Goal: Task Accomplishment & Management: Manage account settings

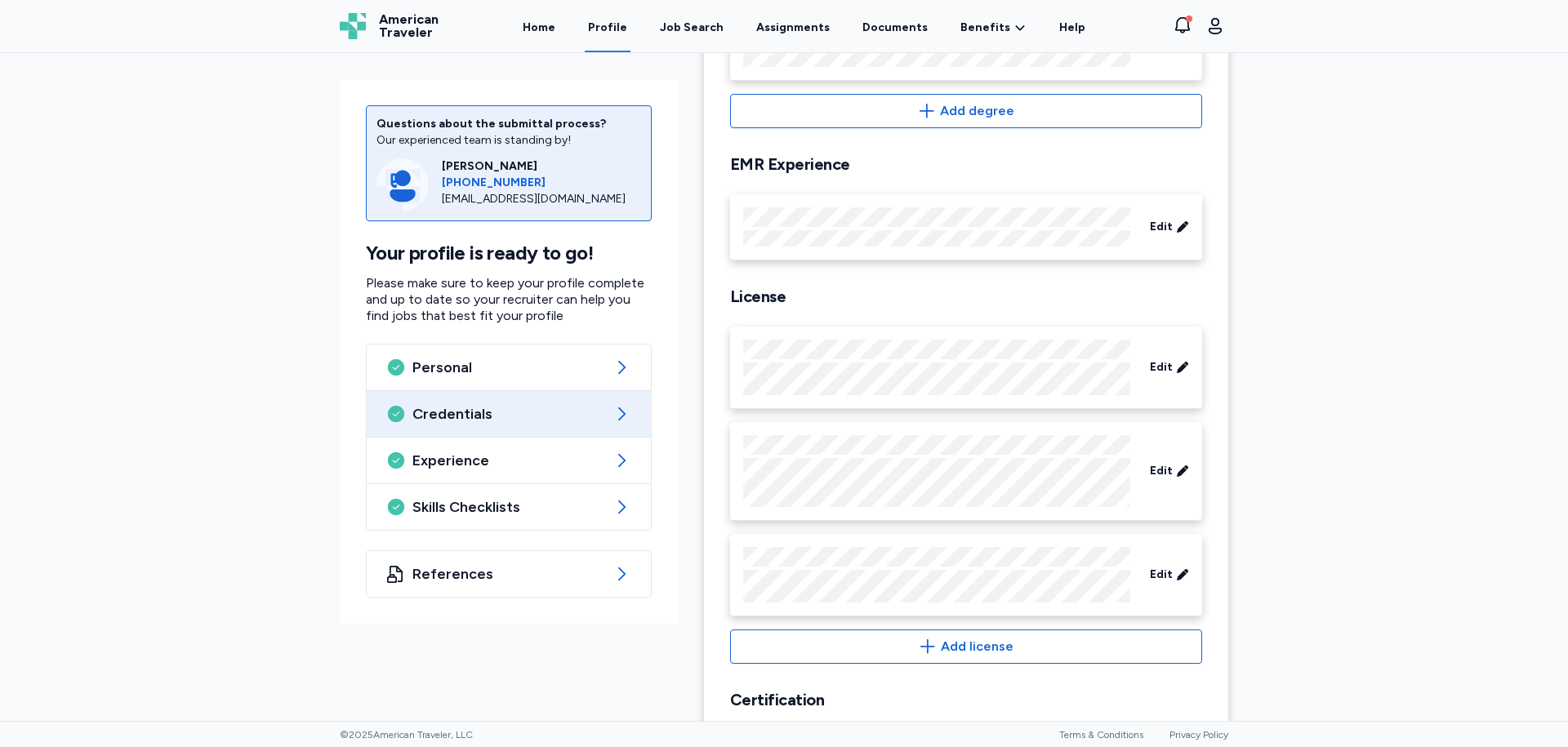
scroll to position [408, 0]
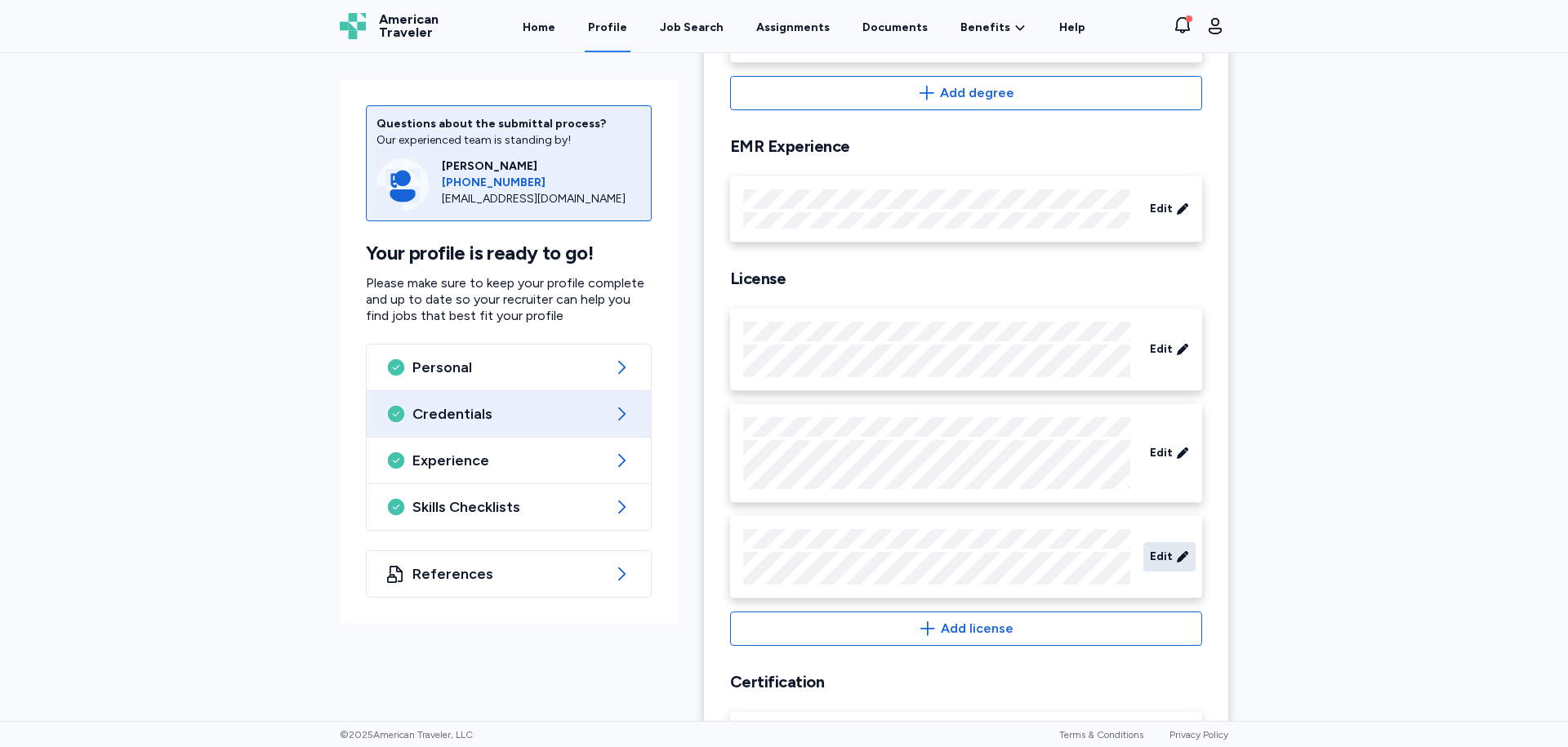
click at [1165, 558] on span "Edit" at bounding box center [1161, 556] width 23 height 16
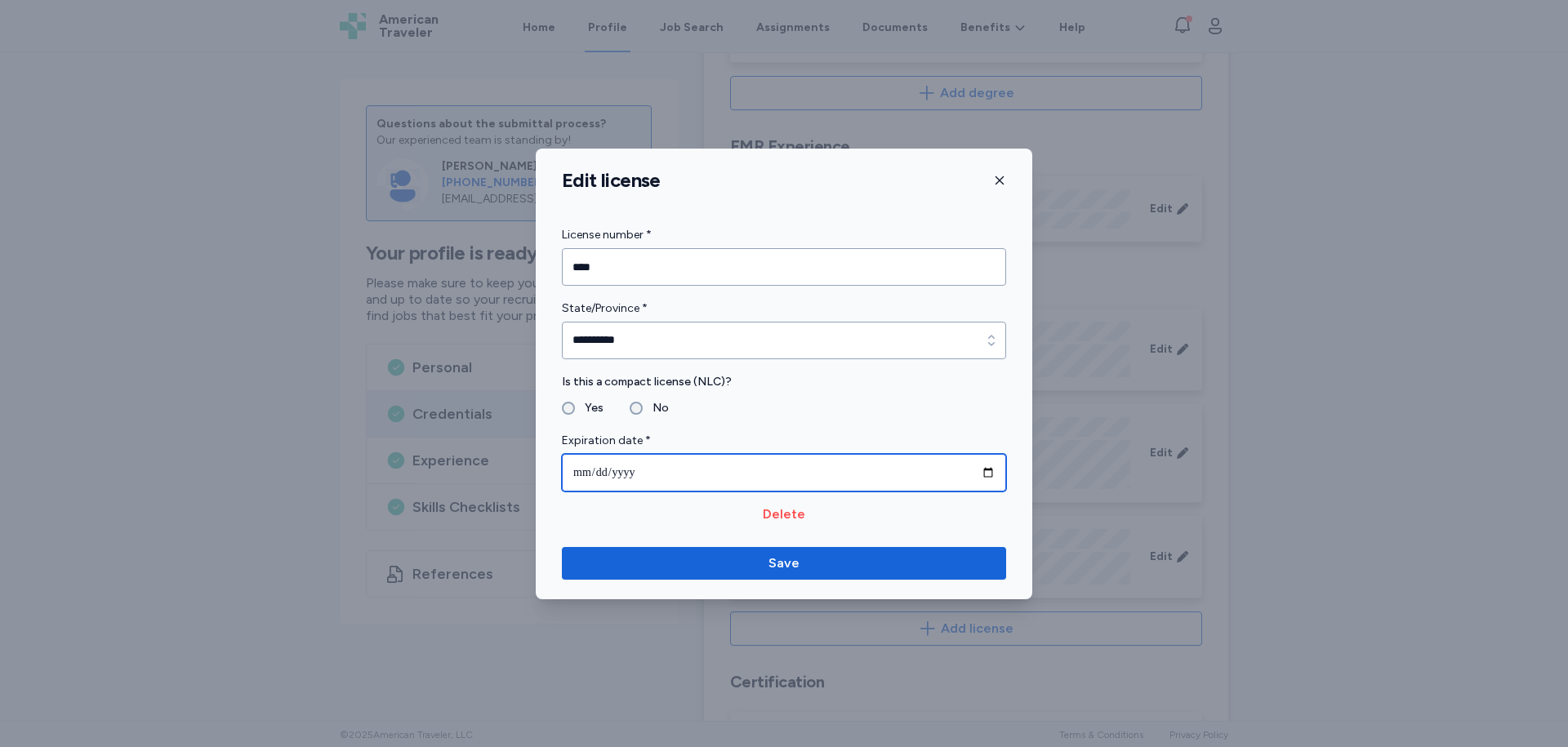
click at [987, 471] on input "**********" at bounding box center [783, 473] width 444 height 37
type input "**********"
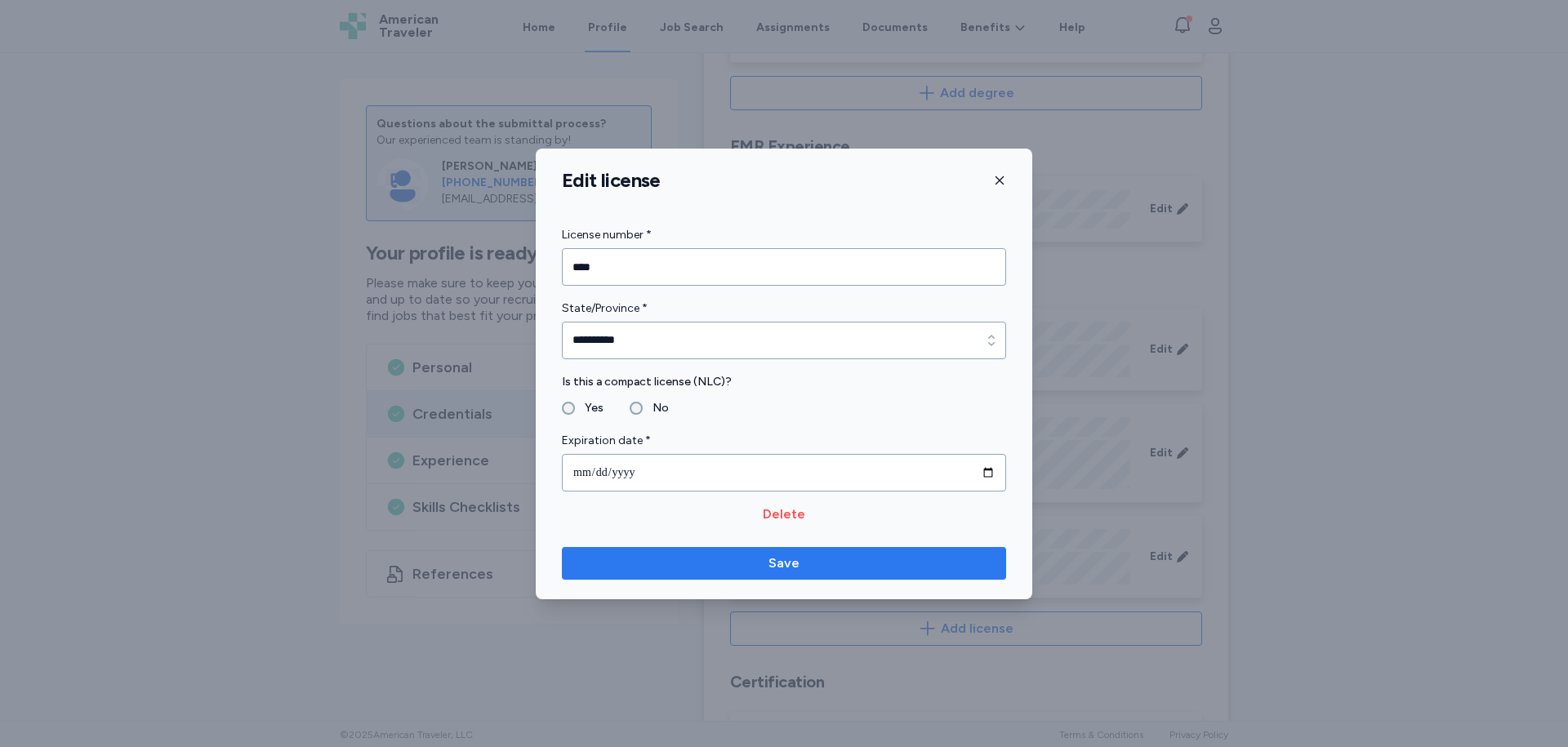
click at [759, 567] on span "Save" at bounding box center [784, 563] width 418 height 20
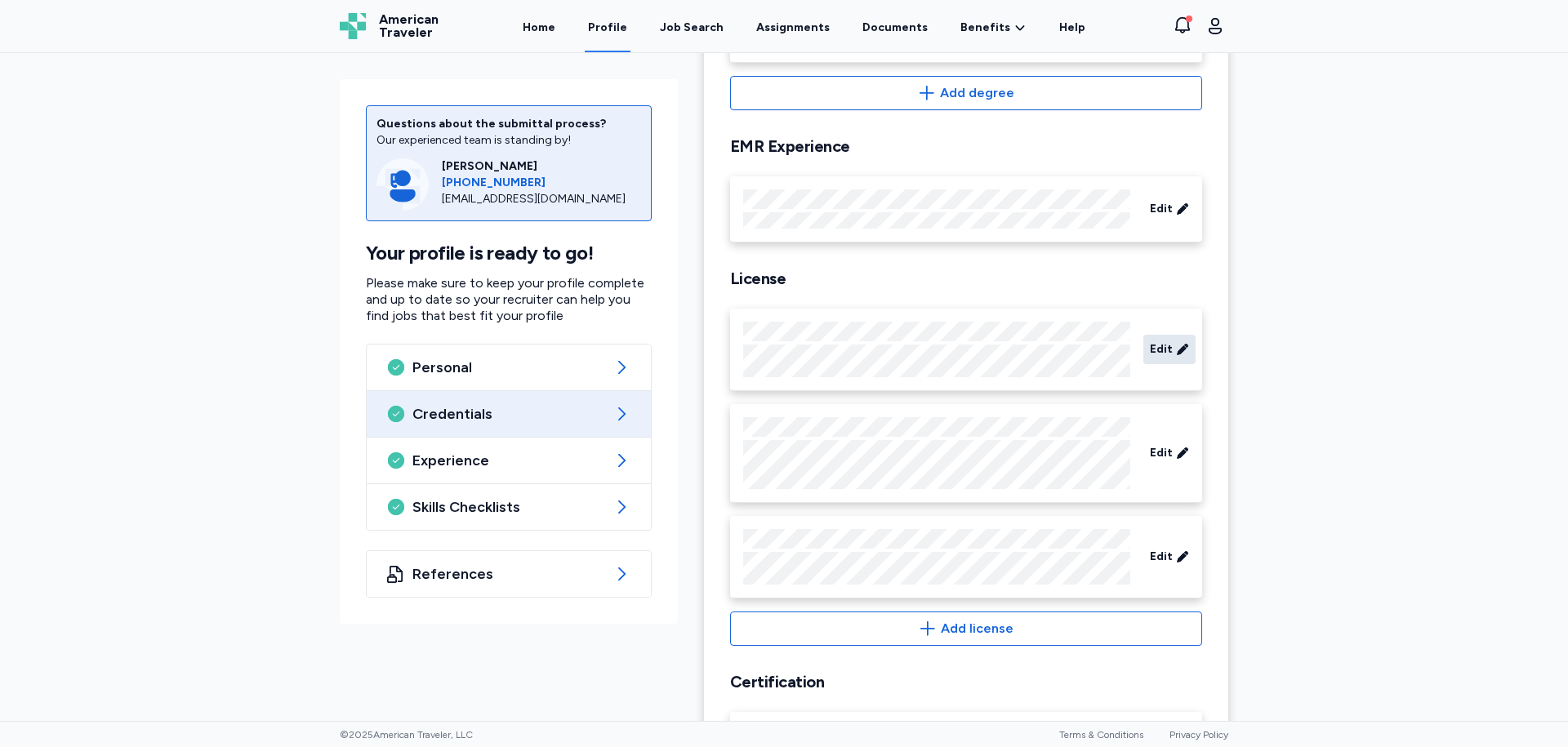
click at [1158, 345] on span "Edit" at bounding box center [1161, 349] width 23 height 16
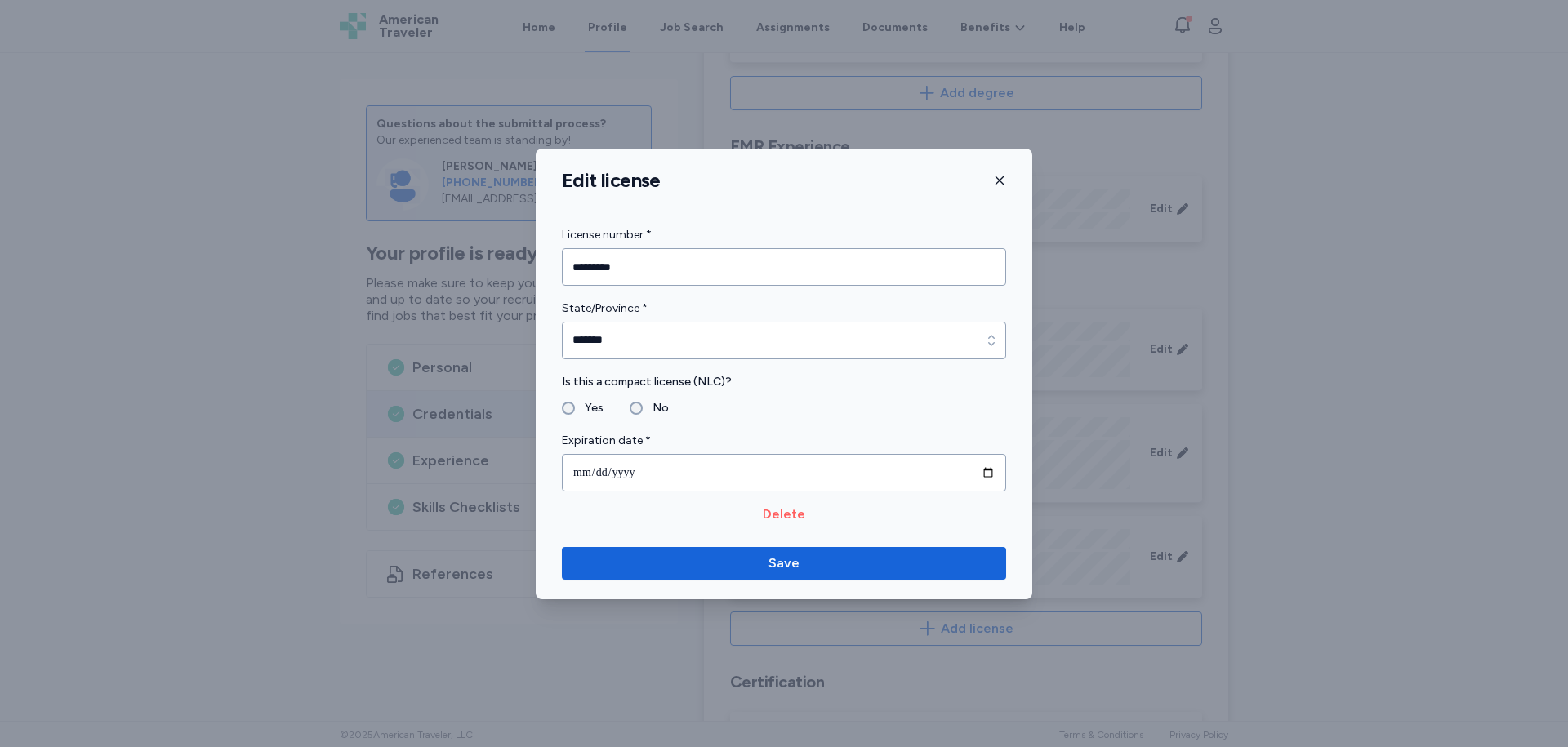
click at [784, 522] on span "Delete" at bounding box center [784, 514] width 43 height 20
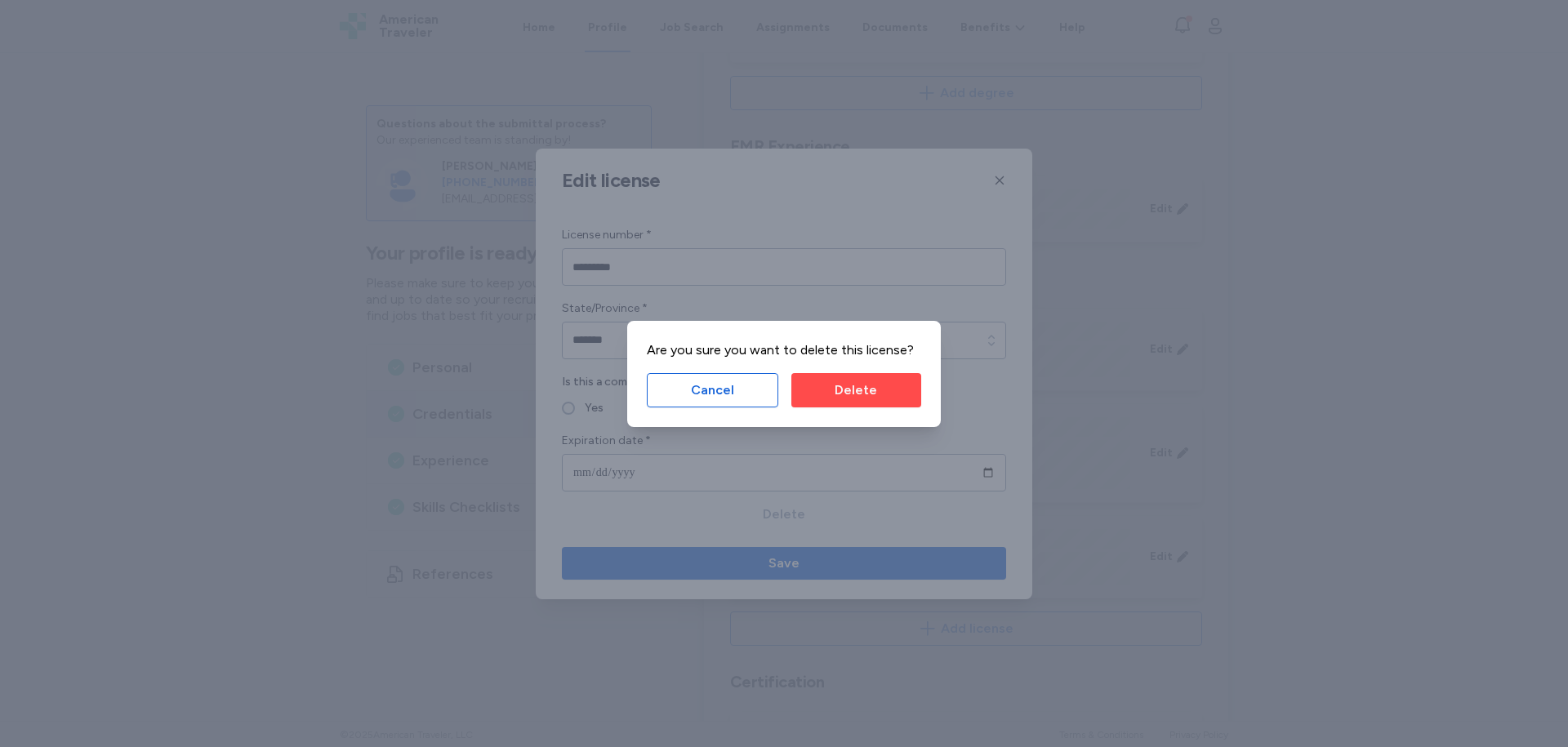
click at [863, 385] on span "Delete" at bounding box center [856, 390] width 43 height 20
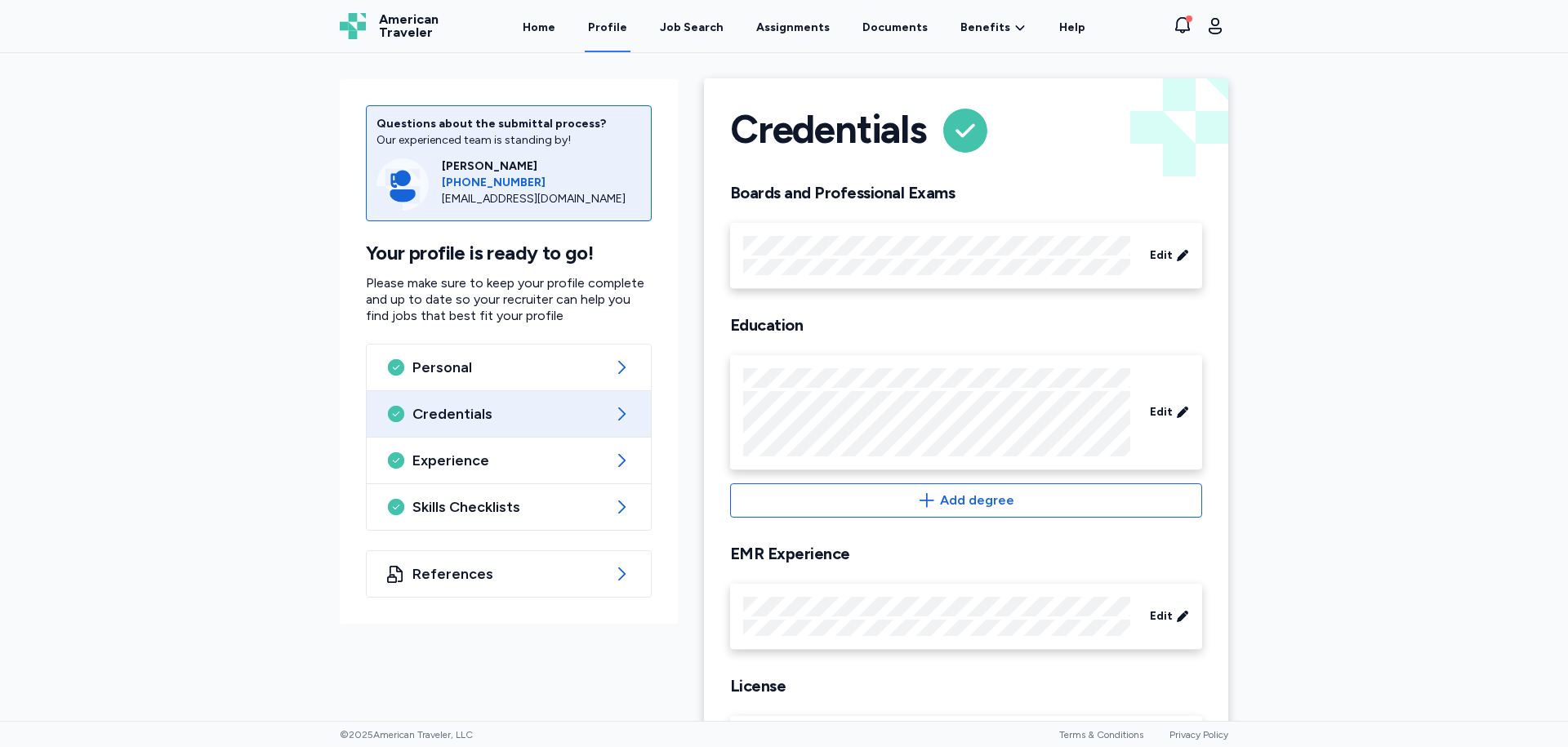
scroll to position [0, 0]
click at [556, 27] on link "Home" at bounding box center [539, 26] width 39 height 50
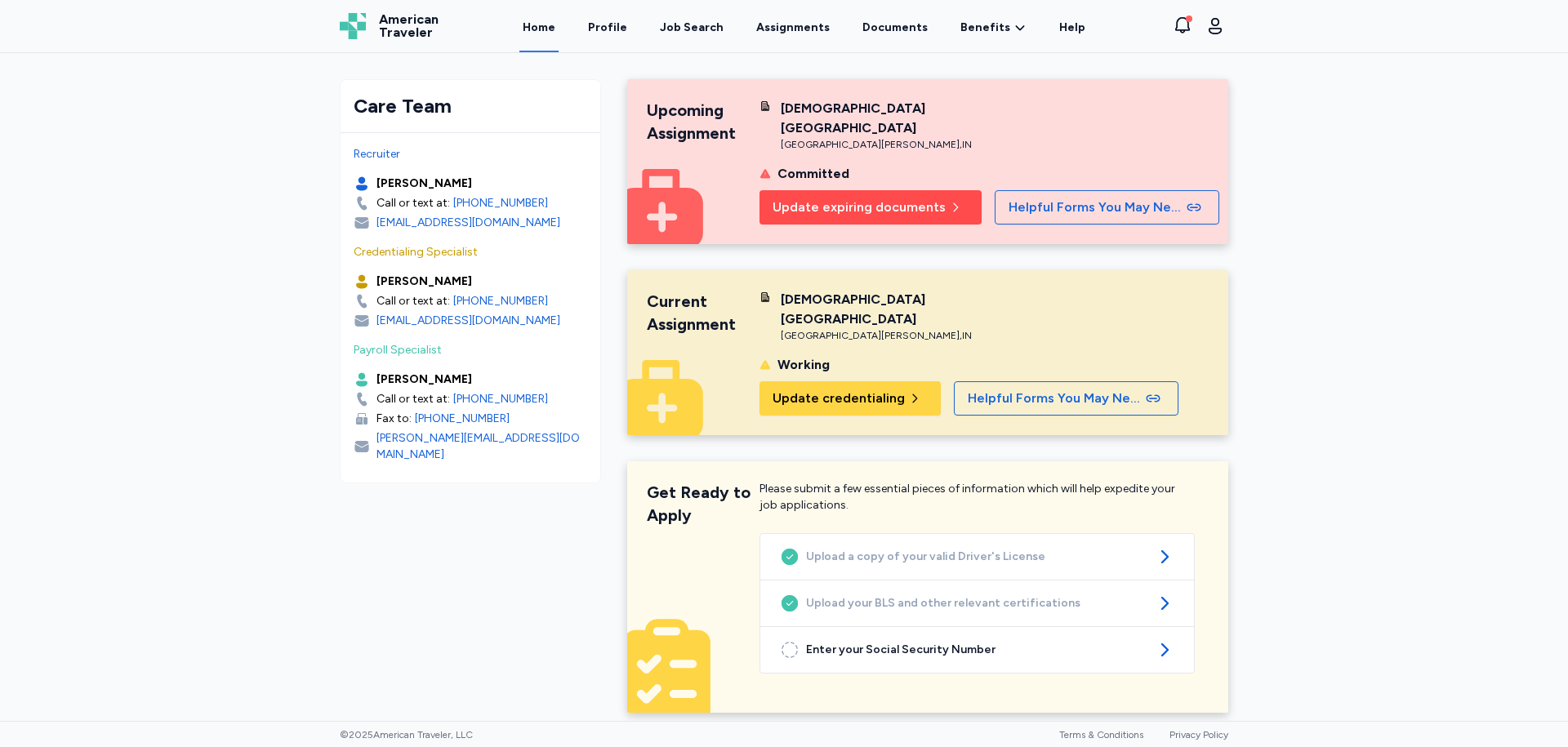
click at [900, 198] on span "Update expiring documents" at bounding box center [859, 207] width 173 height 20
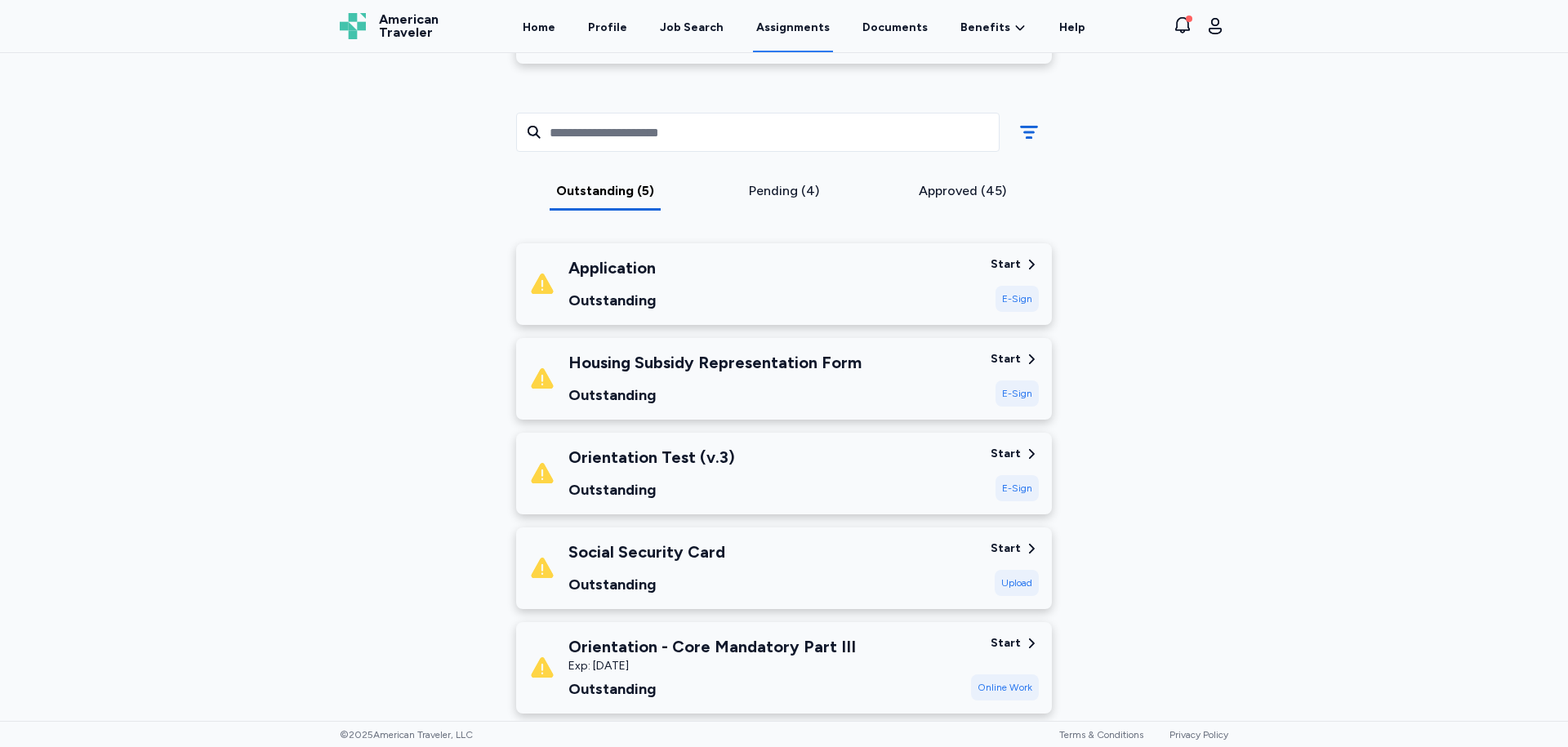
scroll to position [408, 0]
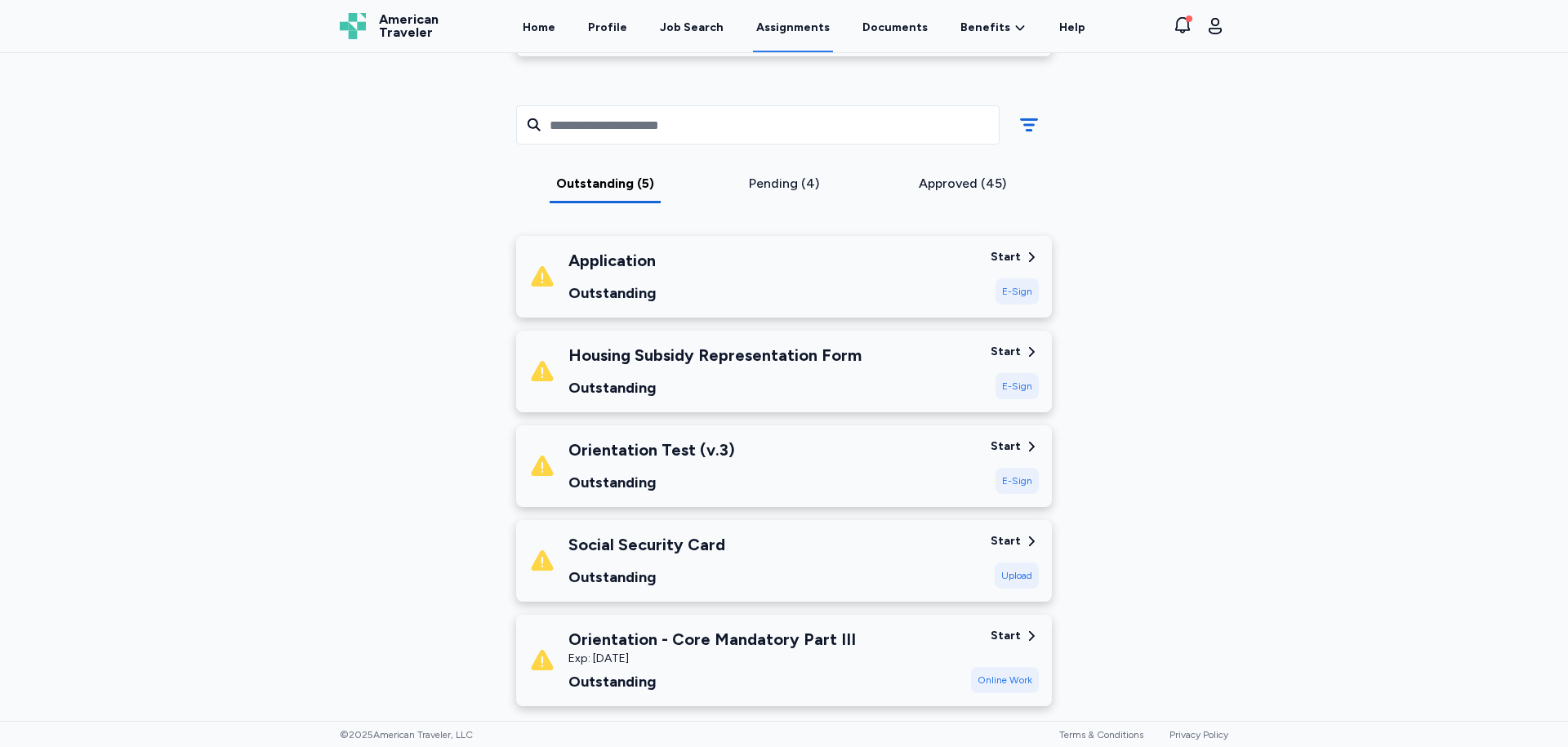
click at [1027, 302] on div "E-Sign" at bounding box center [1017, 291] width 43 height 26
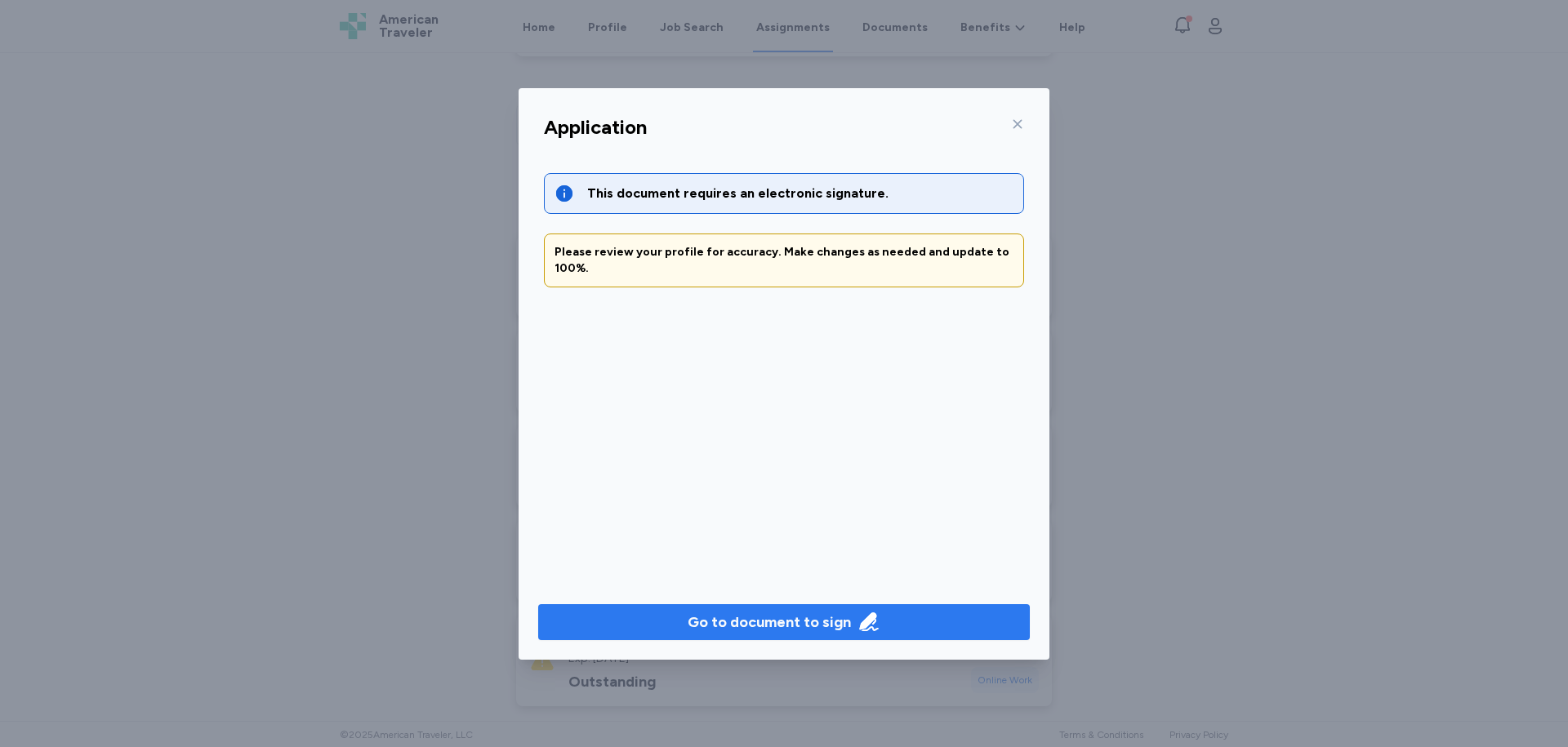
click at [831, 632] on div "Go to document to sign" at bounding box center [770, 622] width 164 height 23
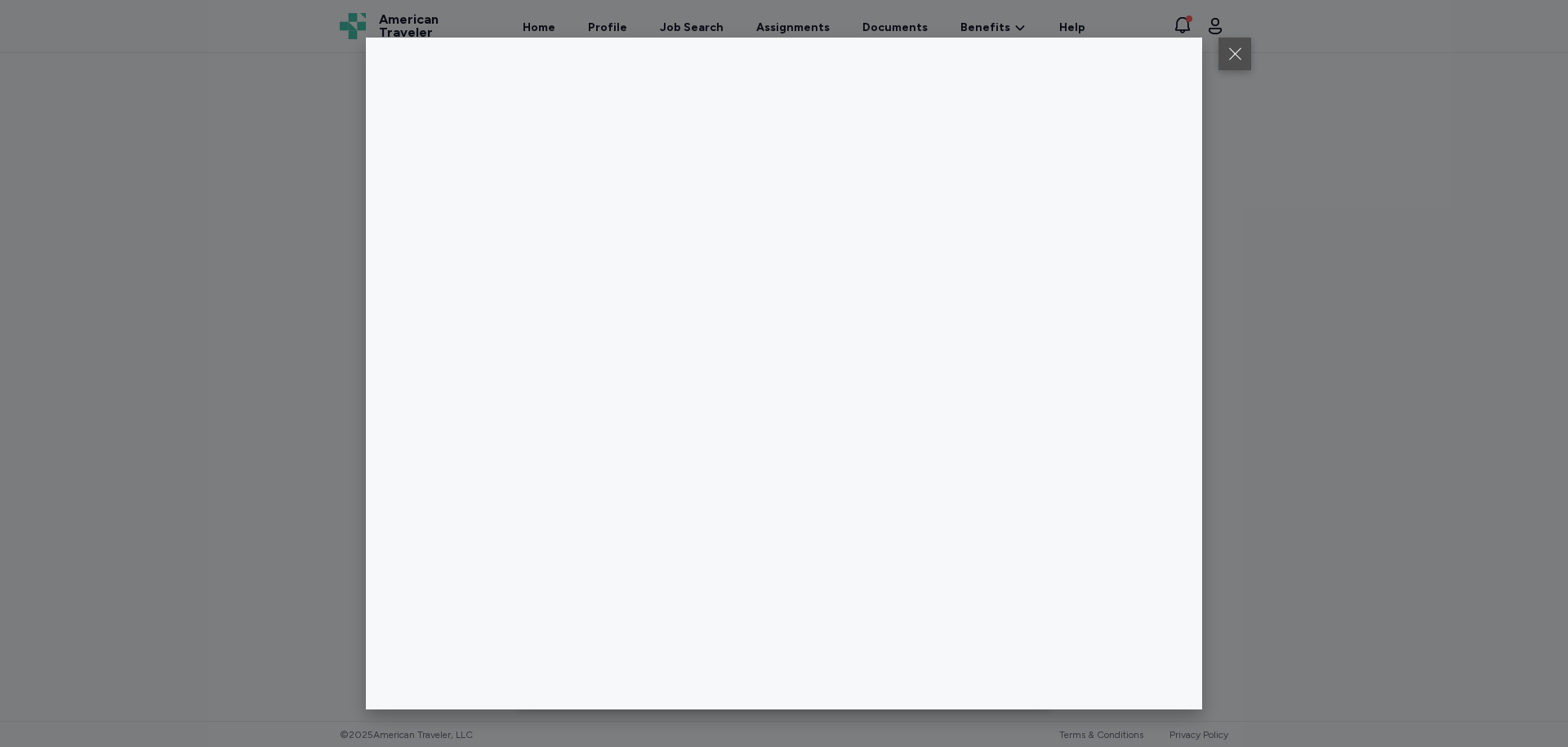
click at [1234, 60] on button at bounding box center [1235, 54] width 32 height 32
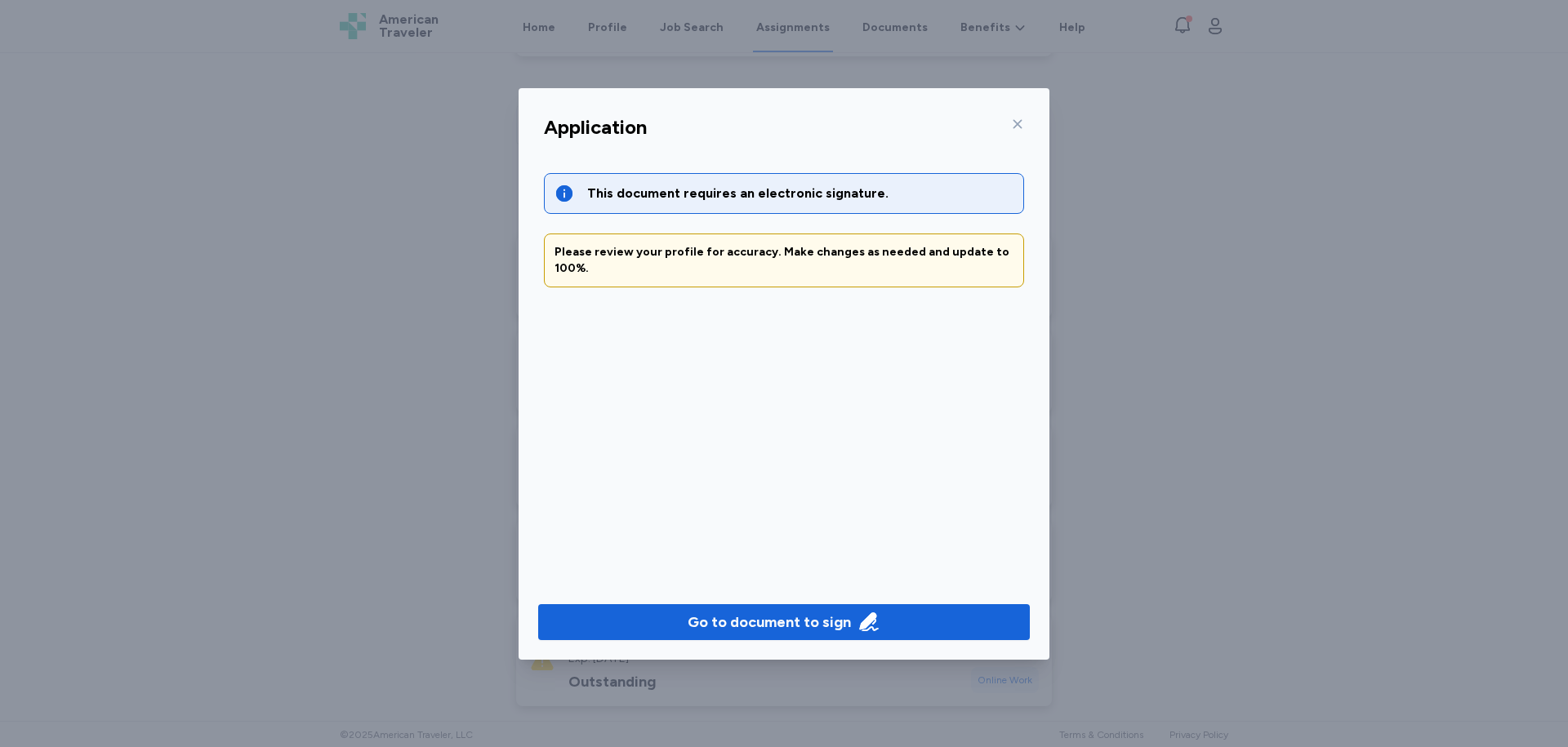
click at [1016, 118] on icon at bounding box center [1017, 124] width 13 height 13
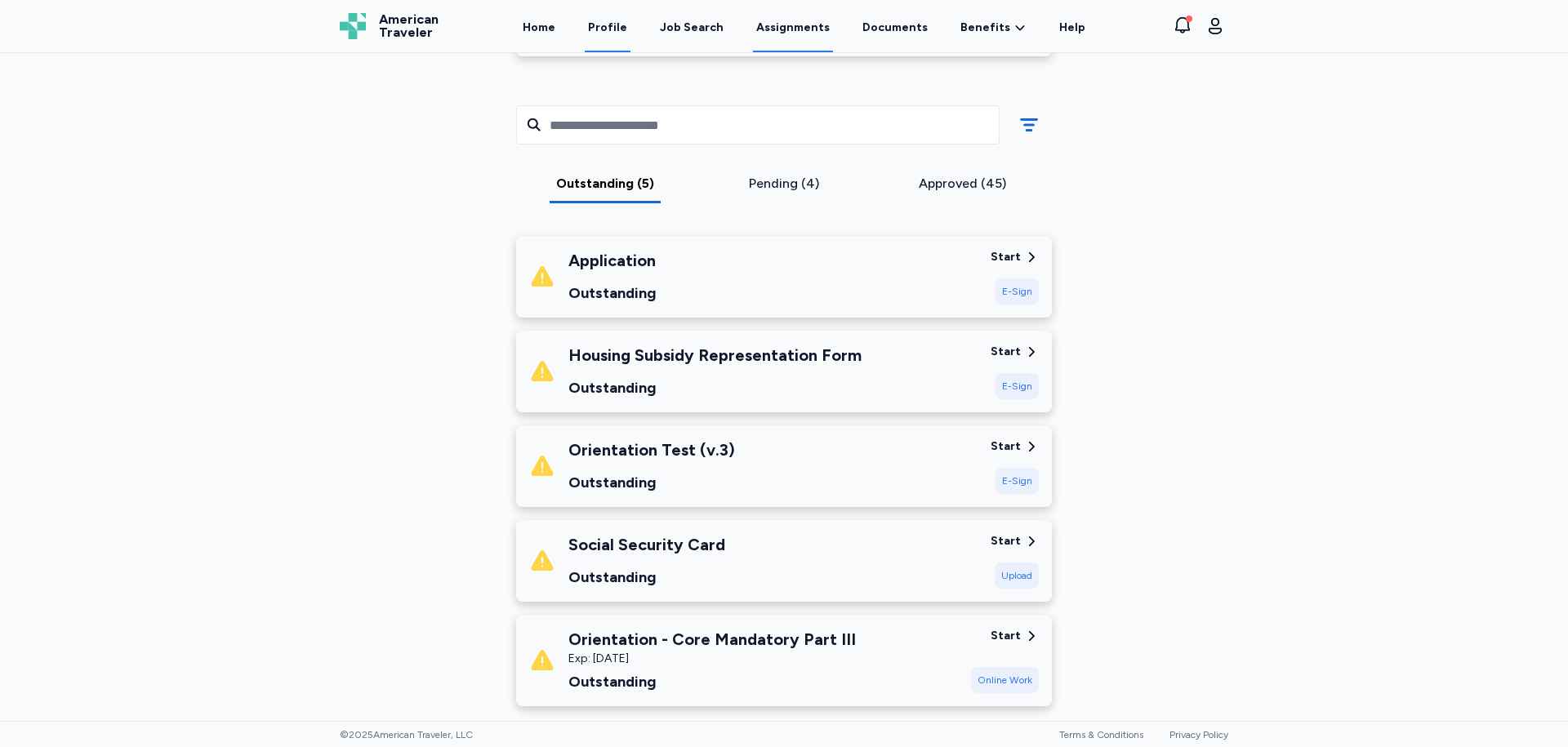
click at [620, 33] on link "Profile" at bounding box center [608, 26] width 46 height 50
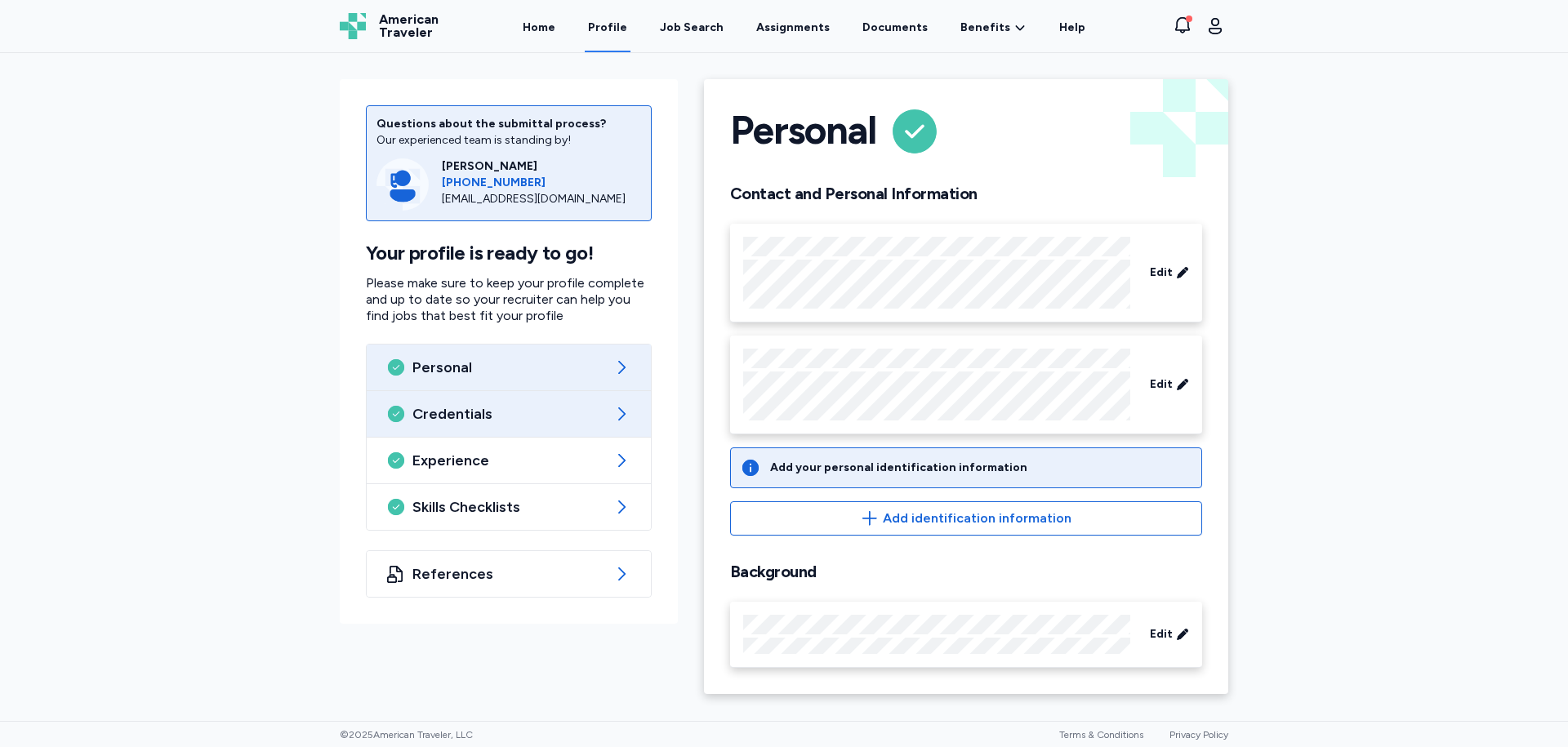
click at [603, 425] on div "Credentials" at bounding box center [508, 414] width 284 height 46
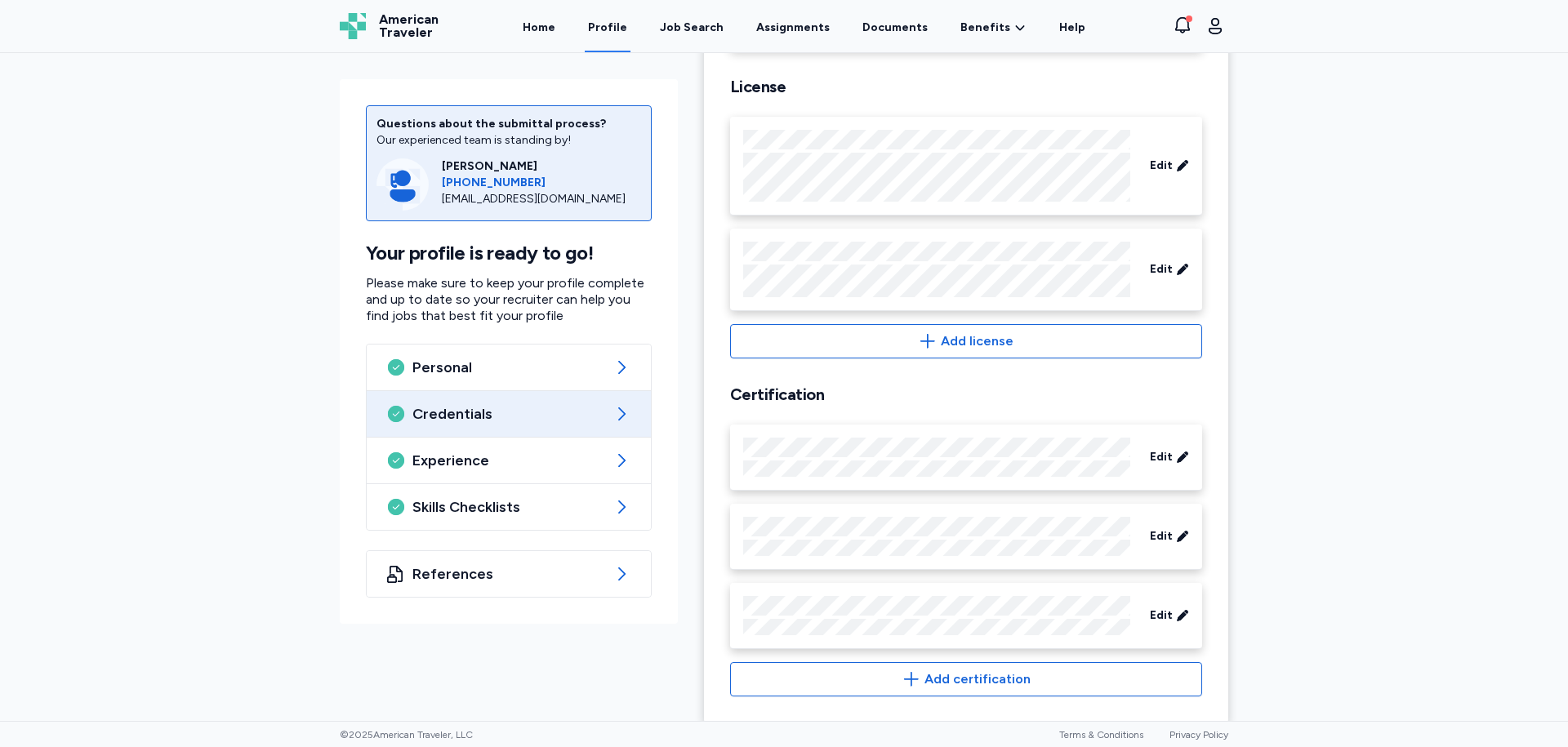
scroll to position [615, 0]
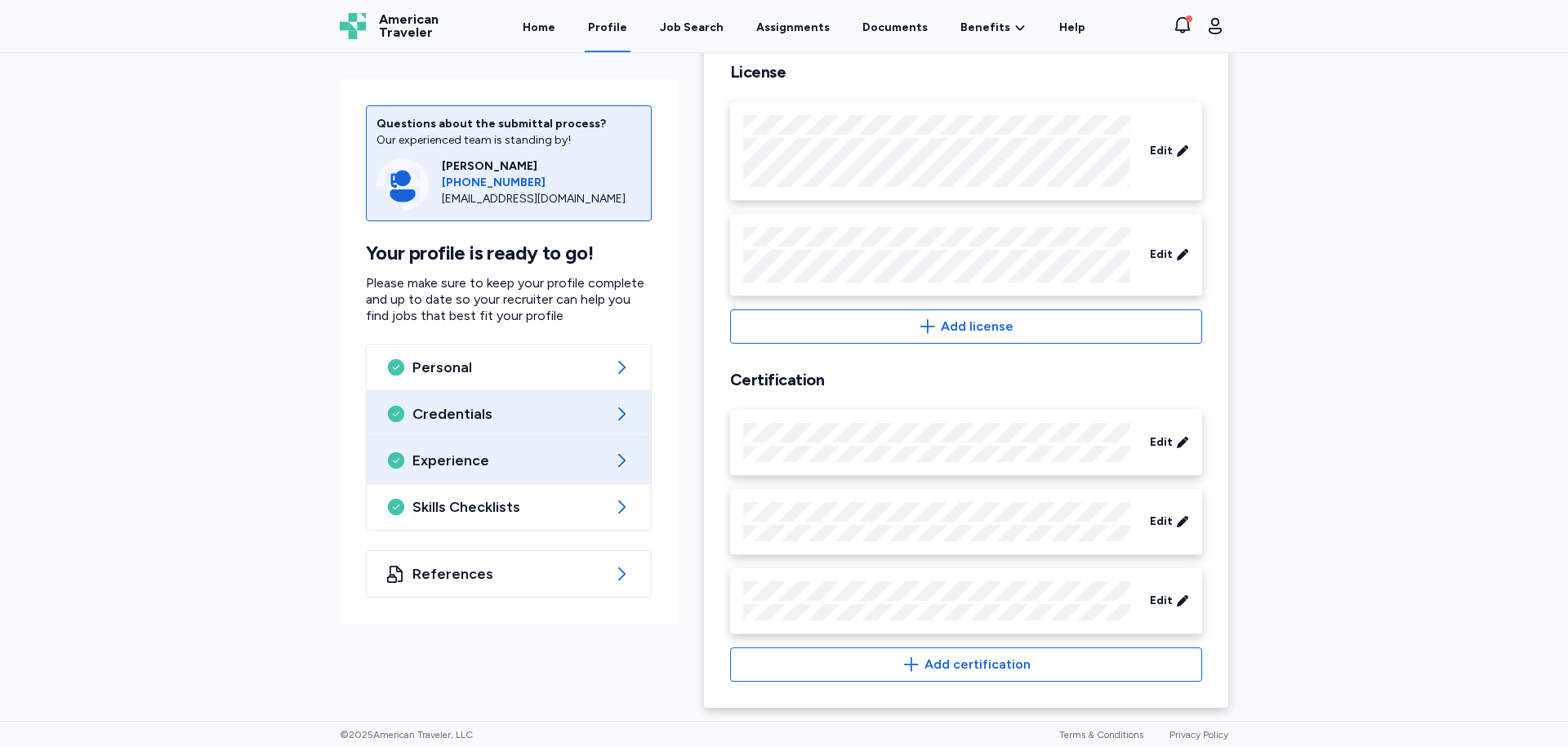
click at [522, 471] on div "Experience" at bounding box center [508, 461] width 284 height 46
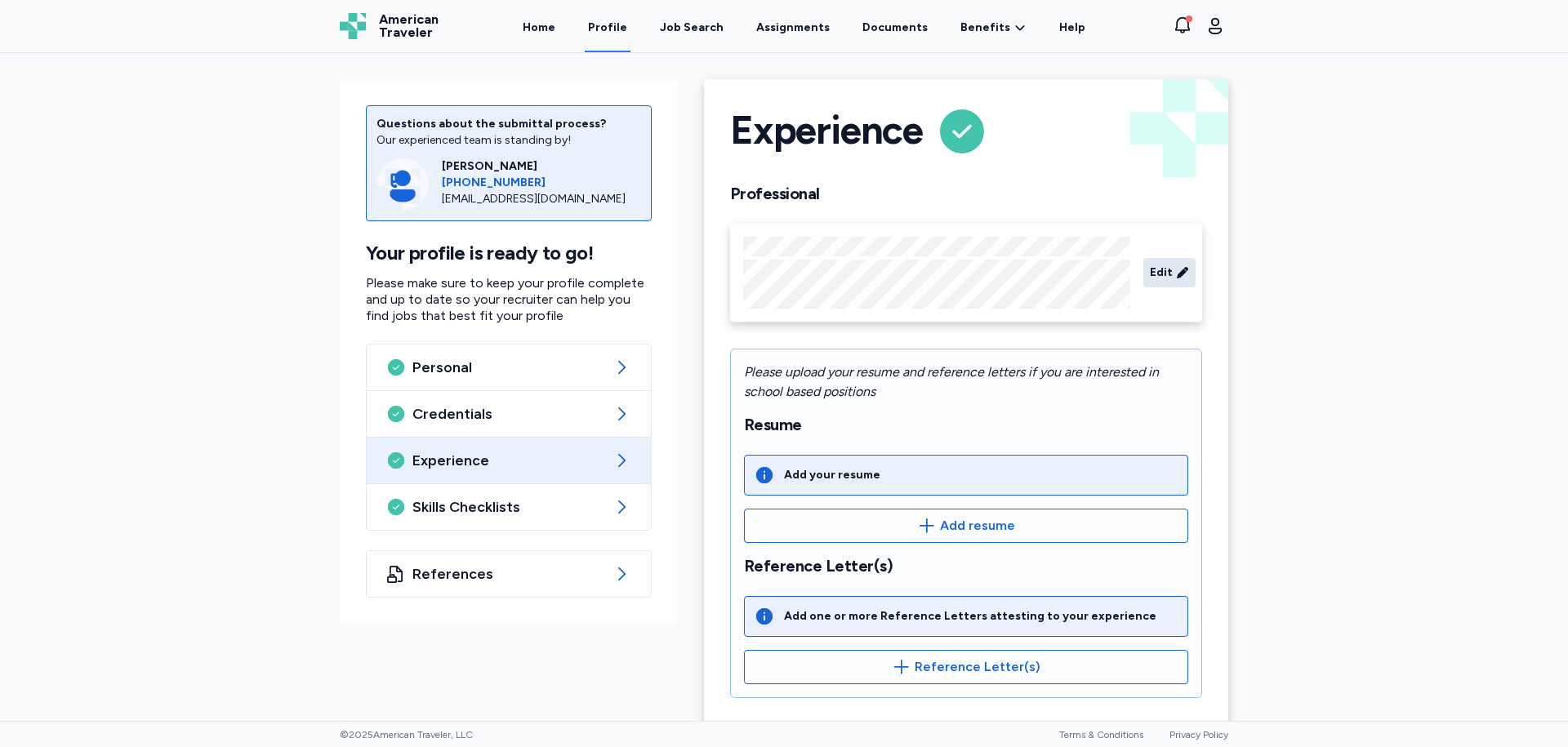
click at [1162, 279] on span "Edit" at bounding box center [1161, 272] width 23 height 16
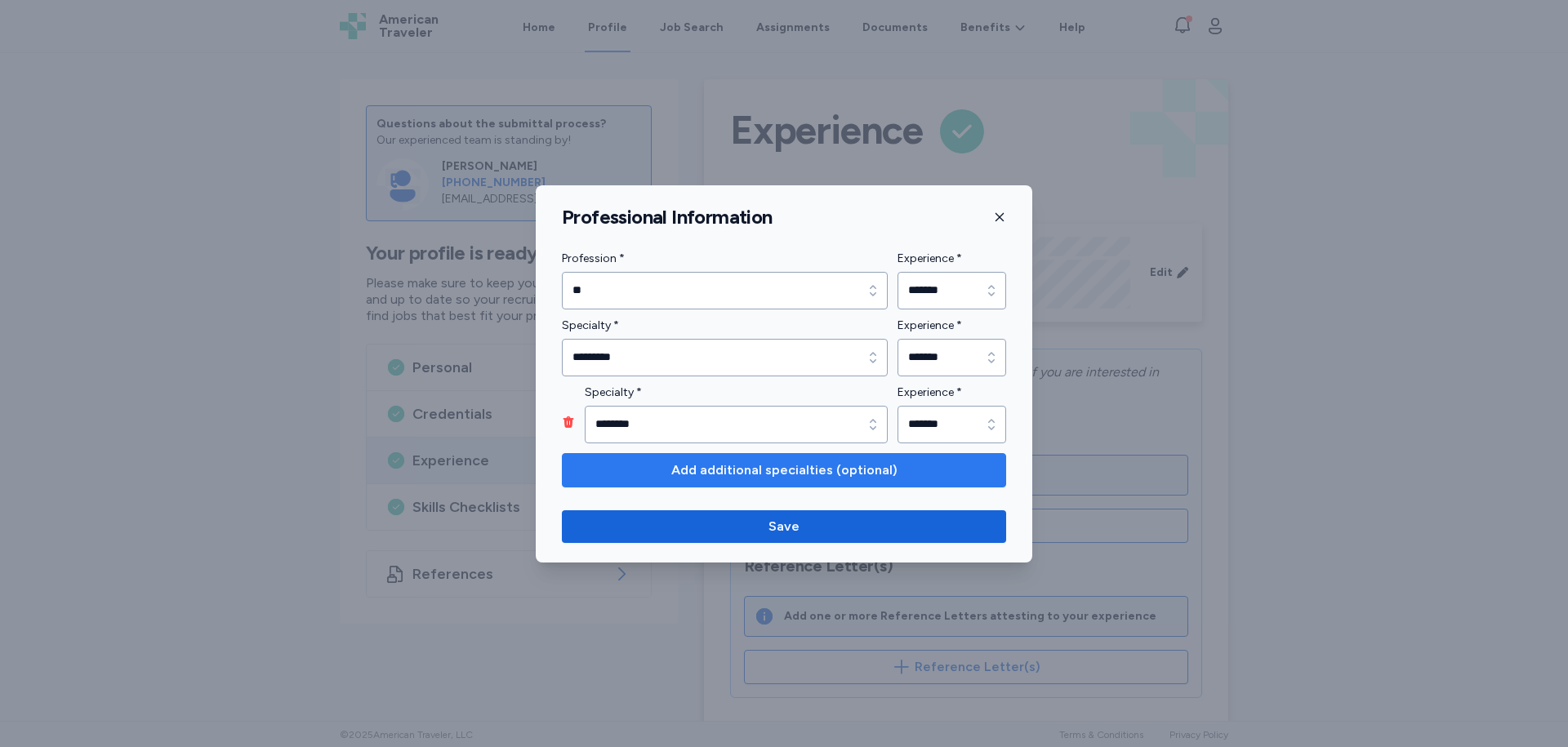
click at [744, 475] on span "Add additional specialties (optional)" at bounding box center [784, 469] width 226 height 20
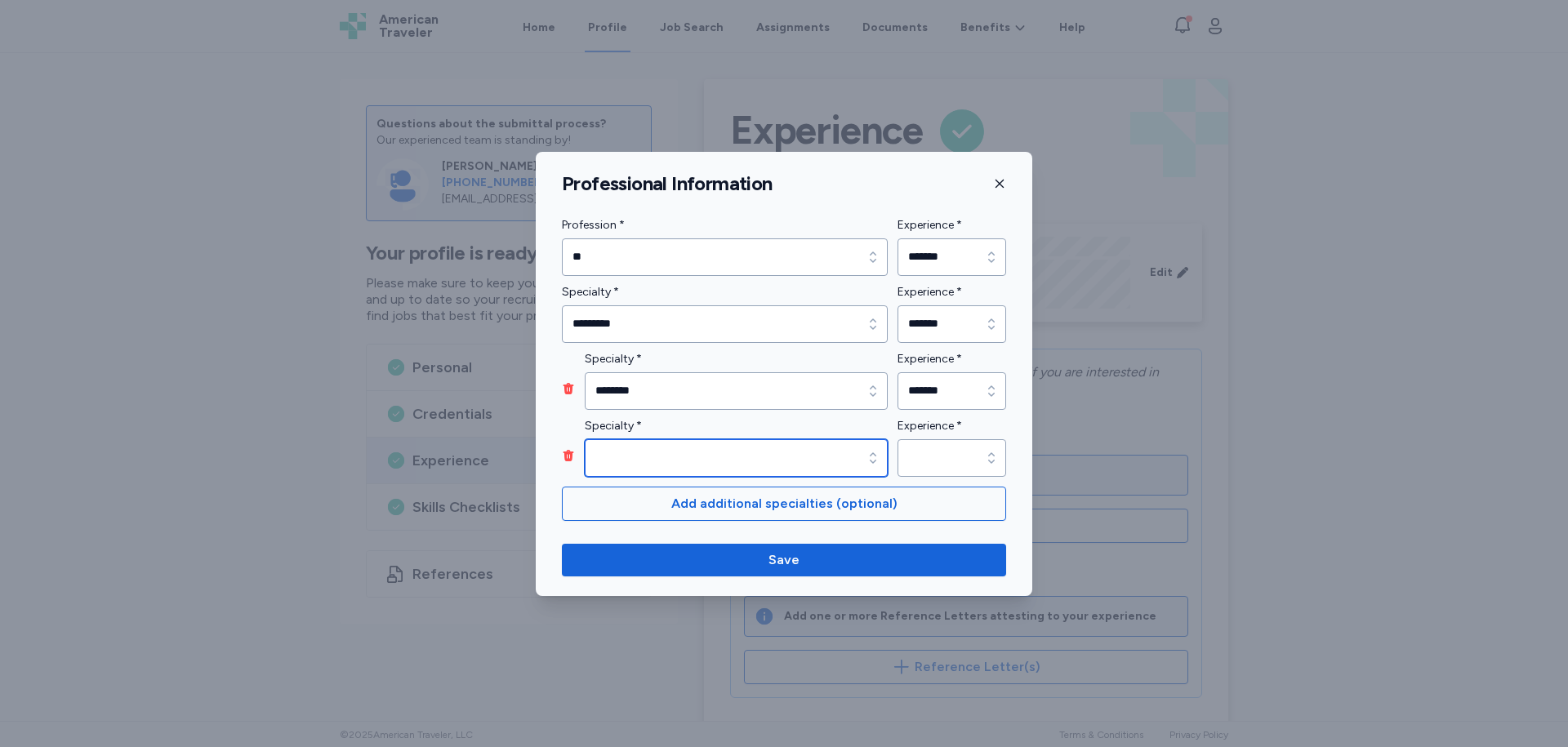
click at [850, 451] on input "Specialty *" at bounding box center [736, 458] width 303 height 37
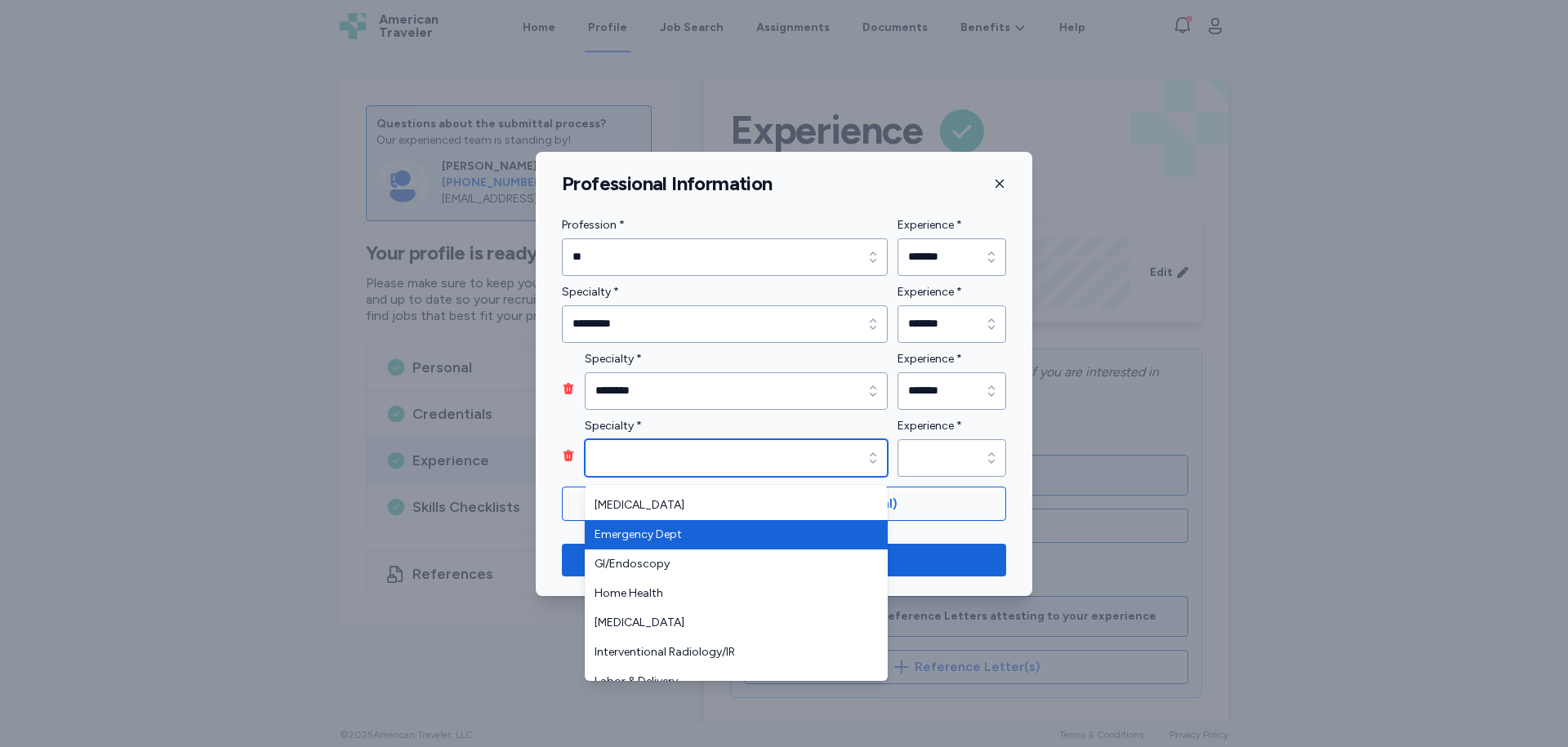
scroll to position [164, 0]
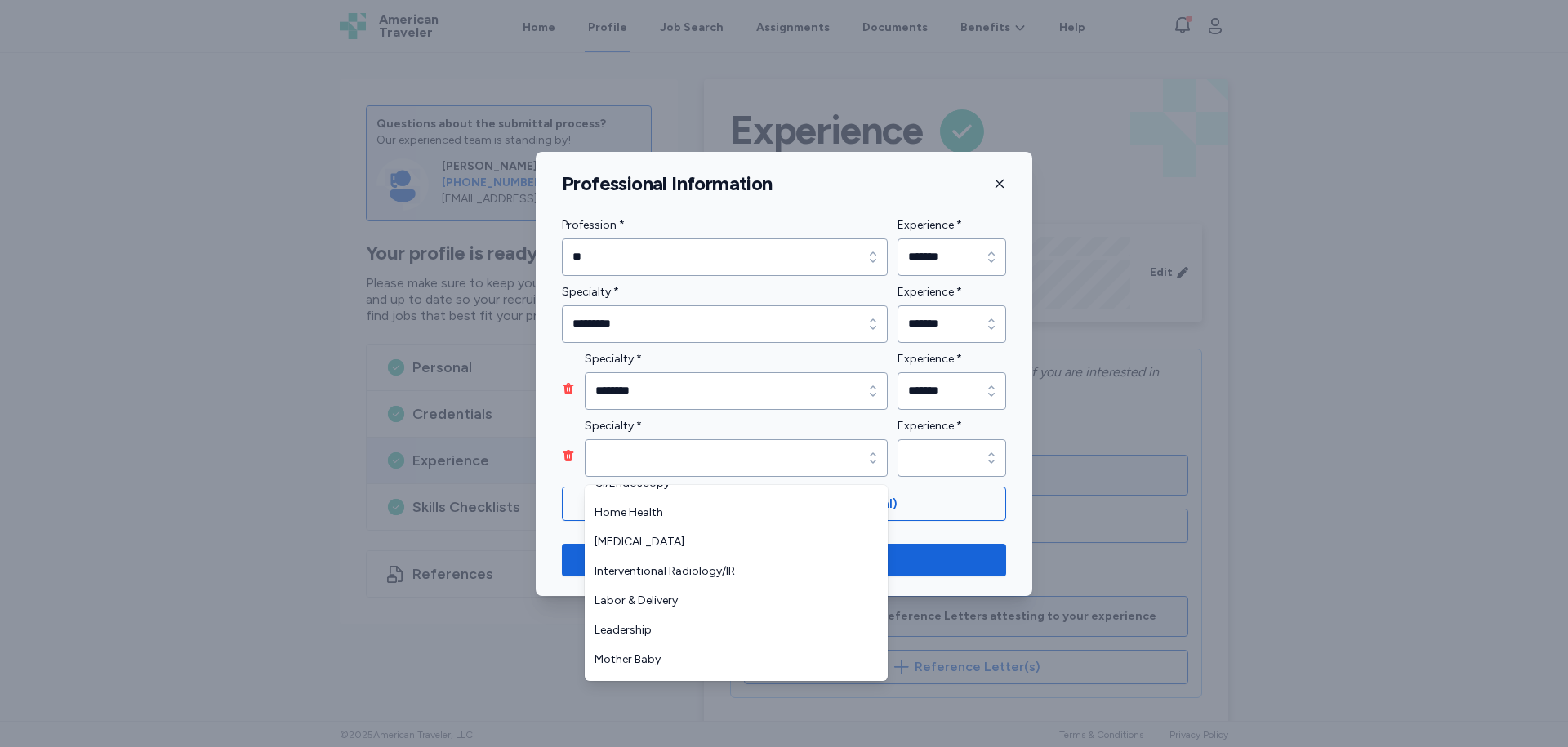
click at [570, 457] on div "Specialty * Specialty *" at bounding box center [724, 446] width 326 height 60
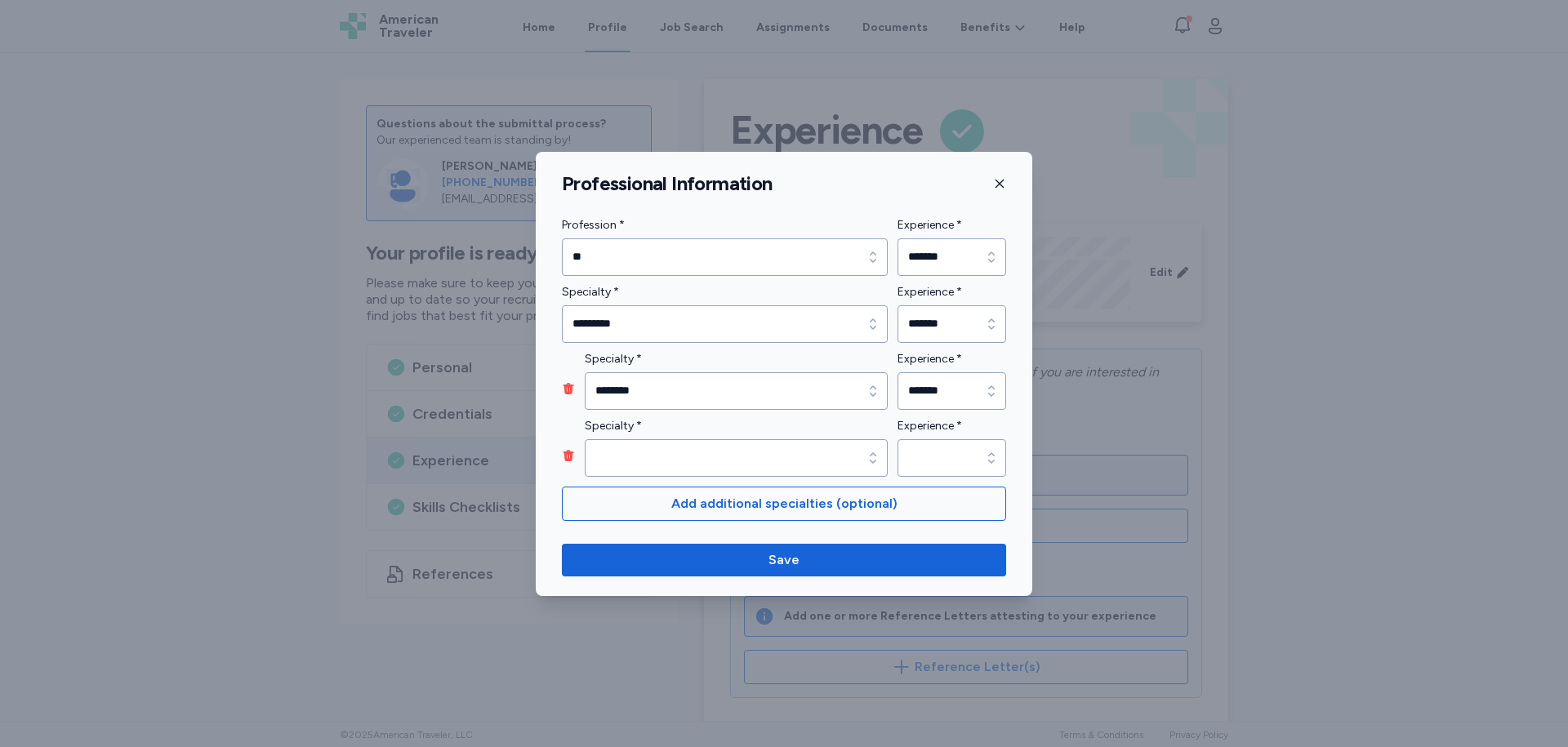
click at [568, 458] on icon "button" at bounding box center [568, 455] width 10 height 11
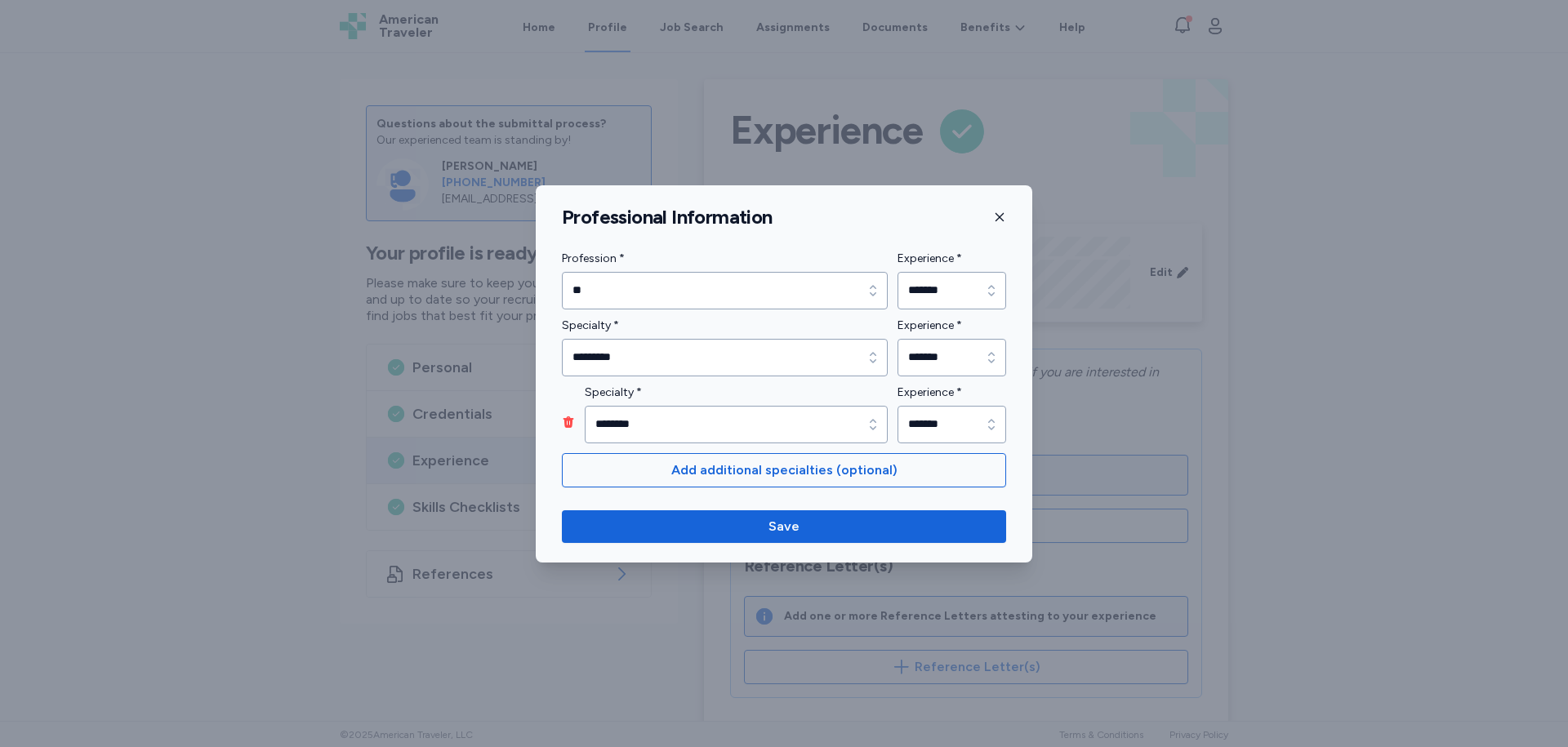
click at [996, 214] on icon "button" at bounding box center [1000, 216] width 9 height 9
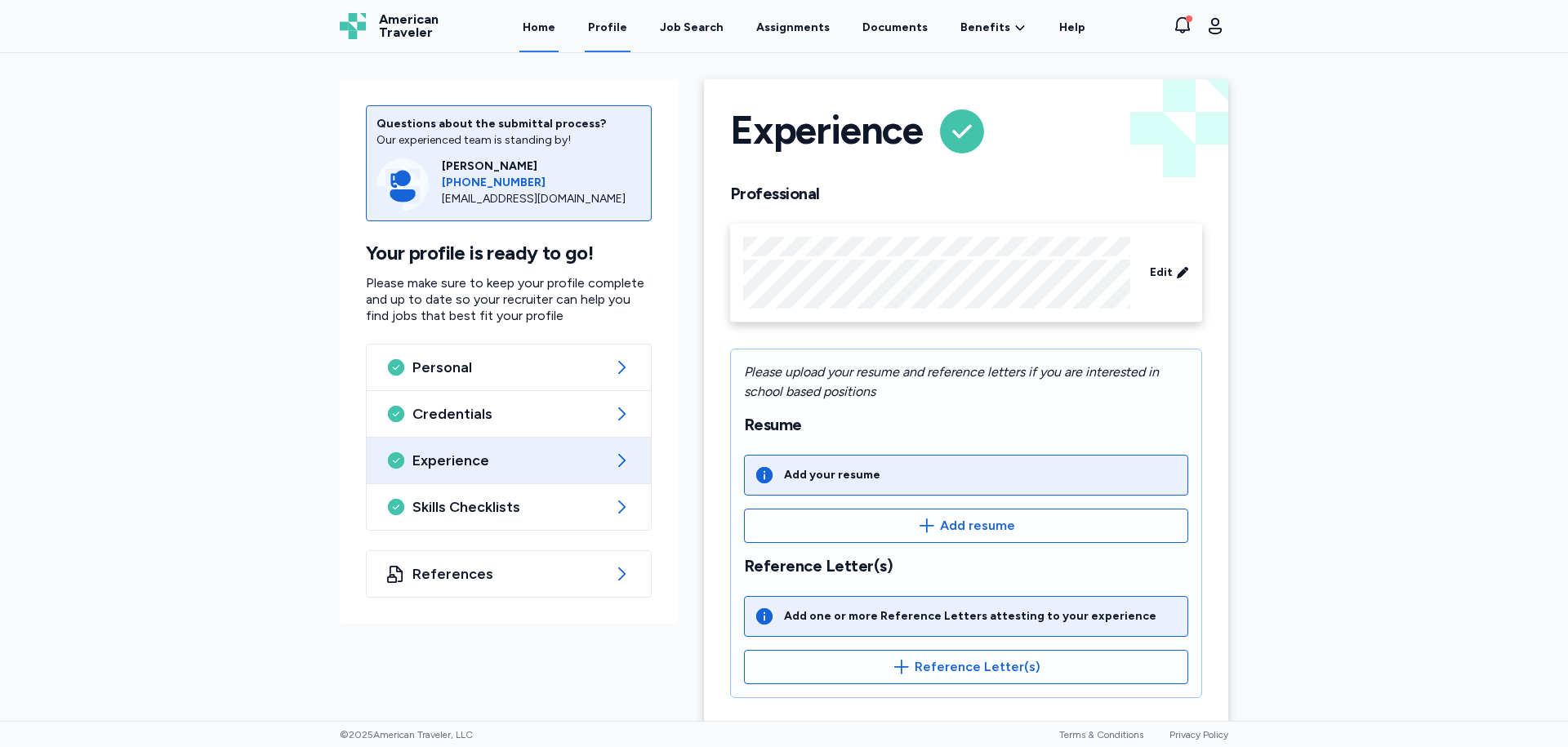
click at [558, 26] on link "Home" at bounding box center [539, 26] width 39 height 50
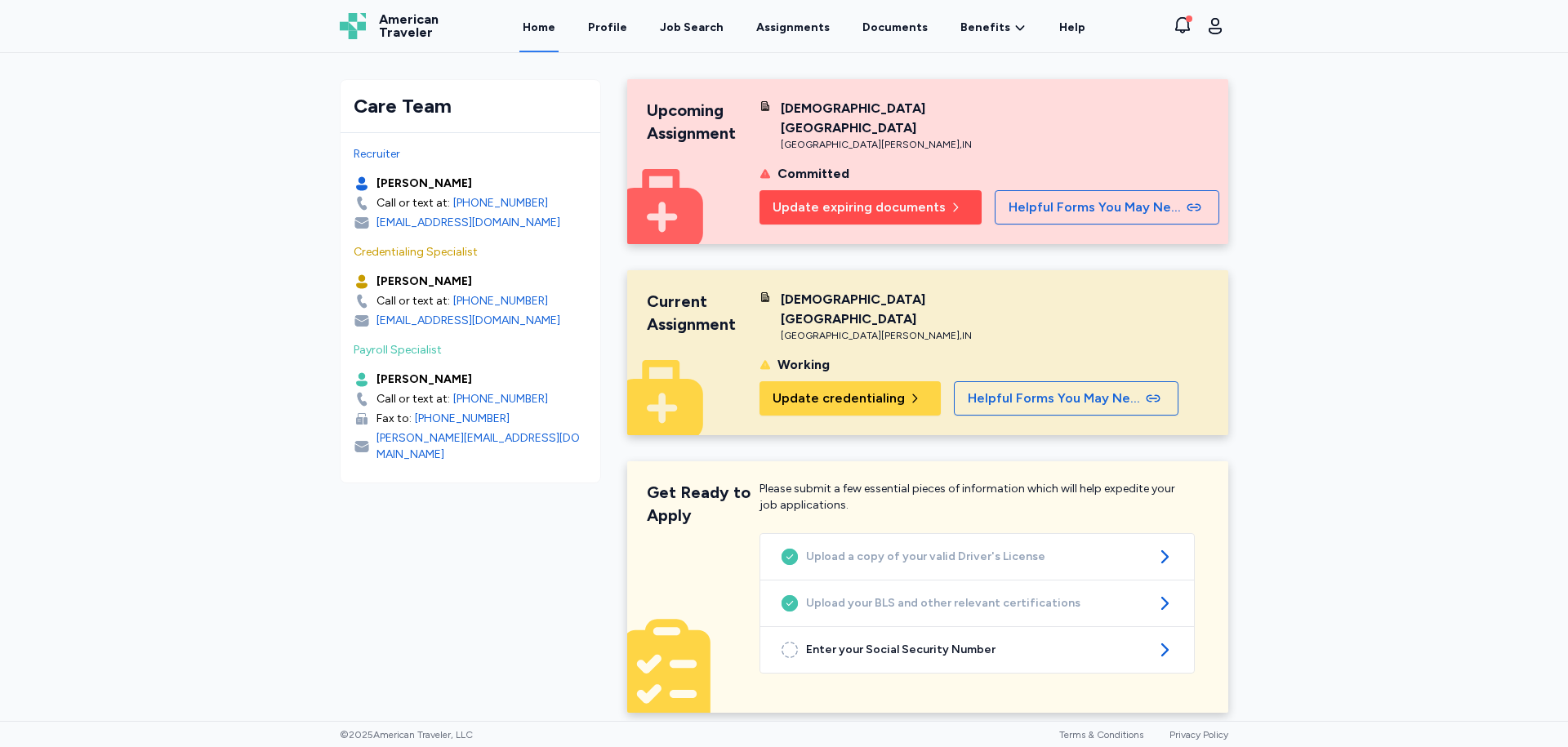
click at [868, 198] on span "Update expiring documents" at bounding box center [859, 207] width 173 height 20
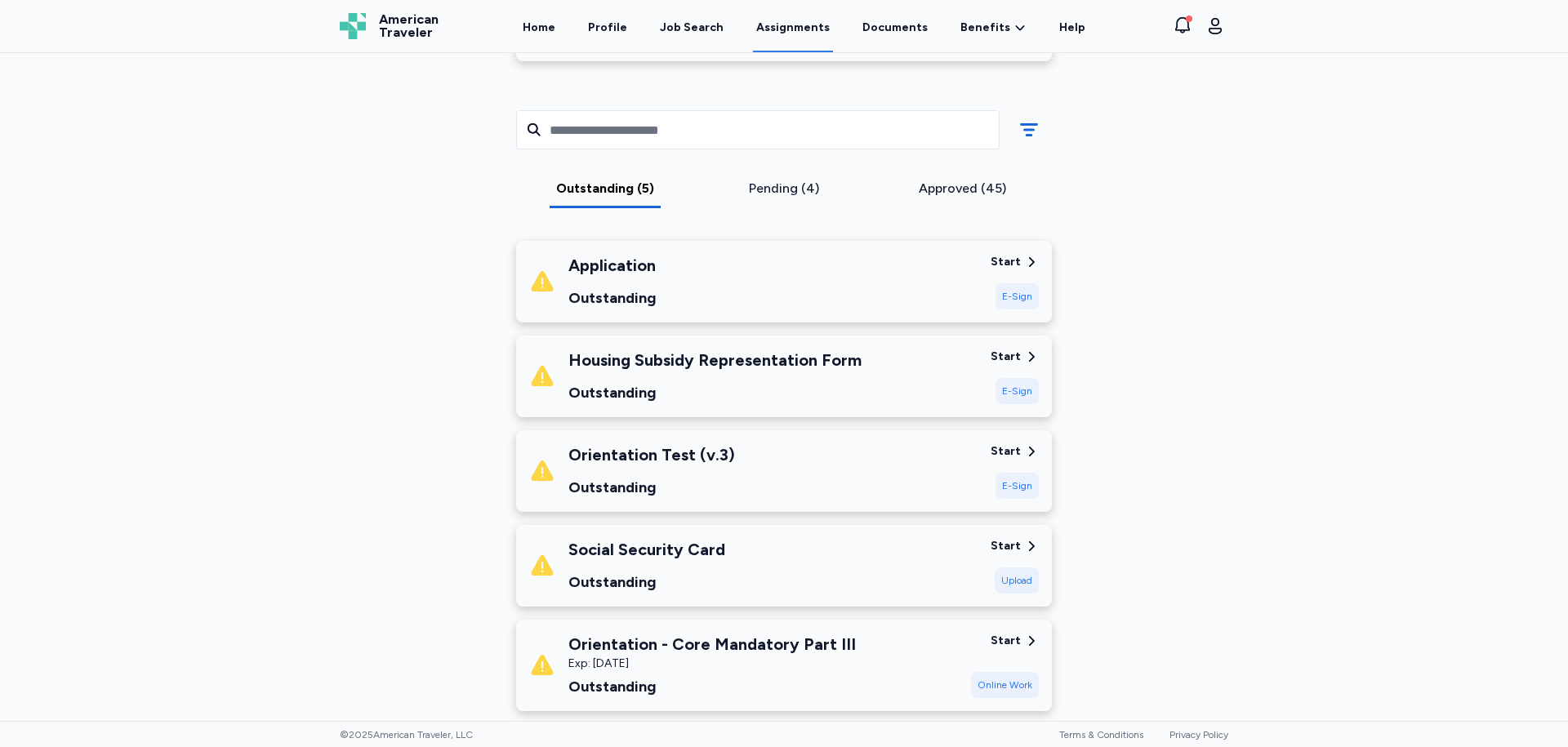
scroll to position [326, 0]
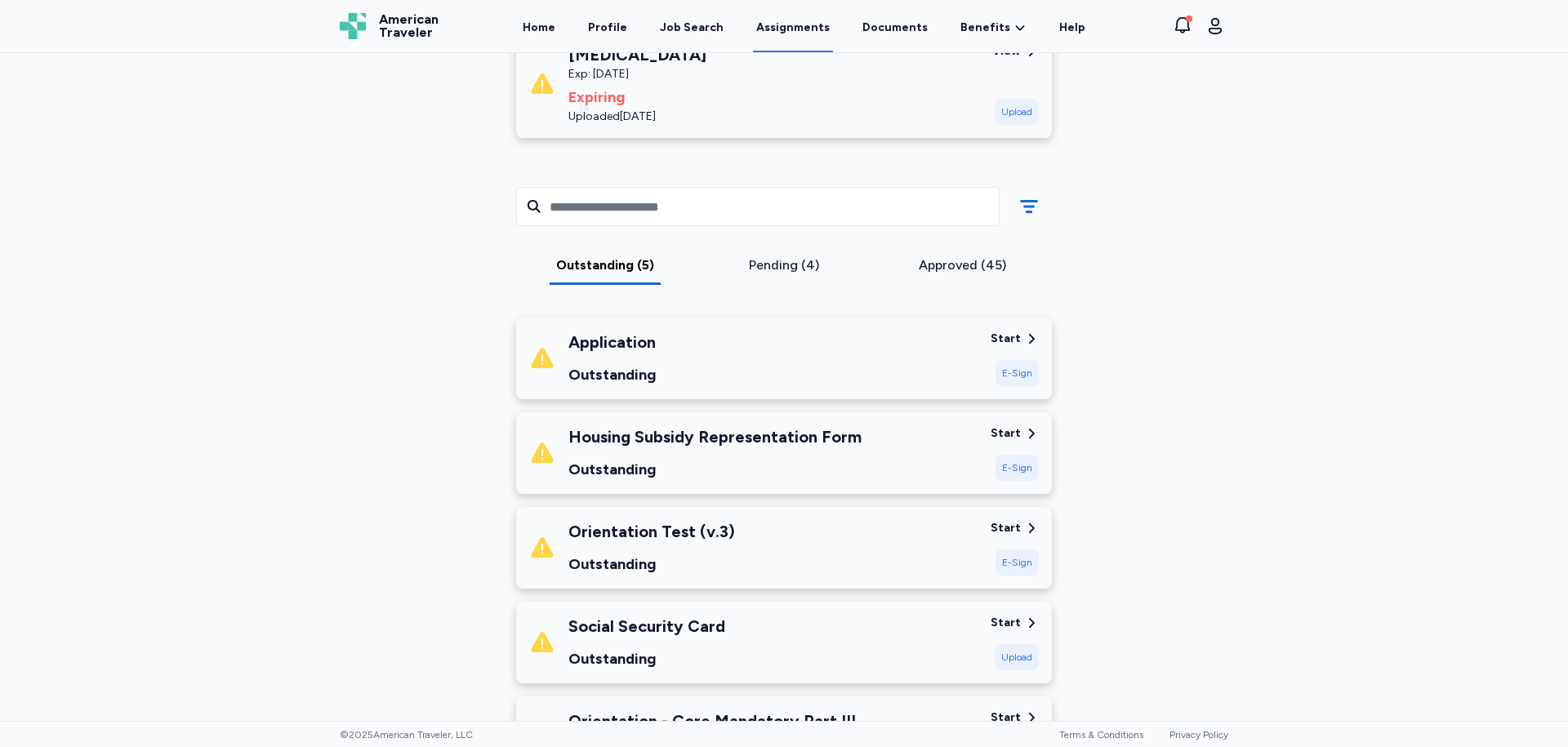
click at [1014, 368] on div "E-Sign" at bounding box center [1017, 373] width 43 height 26
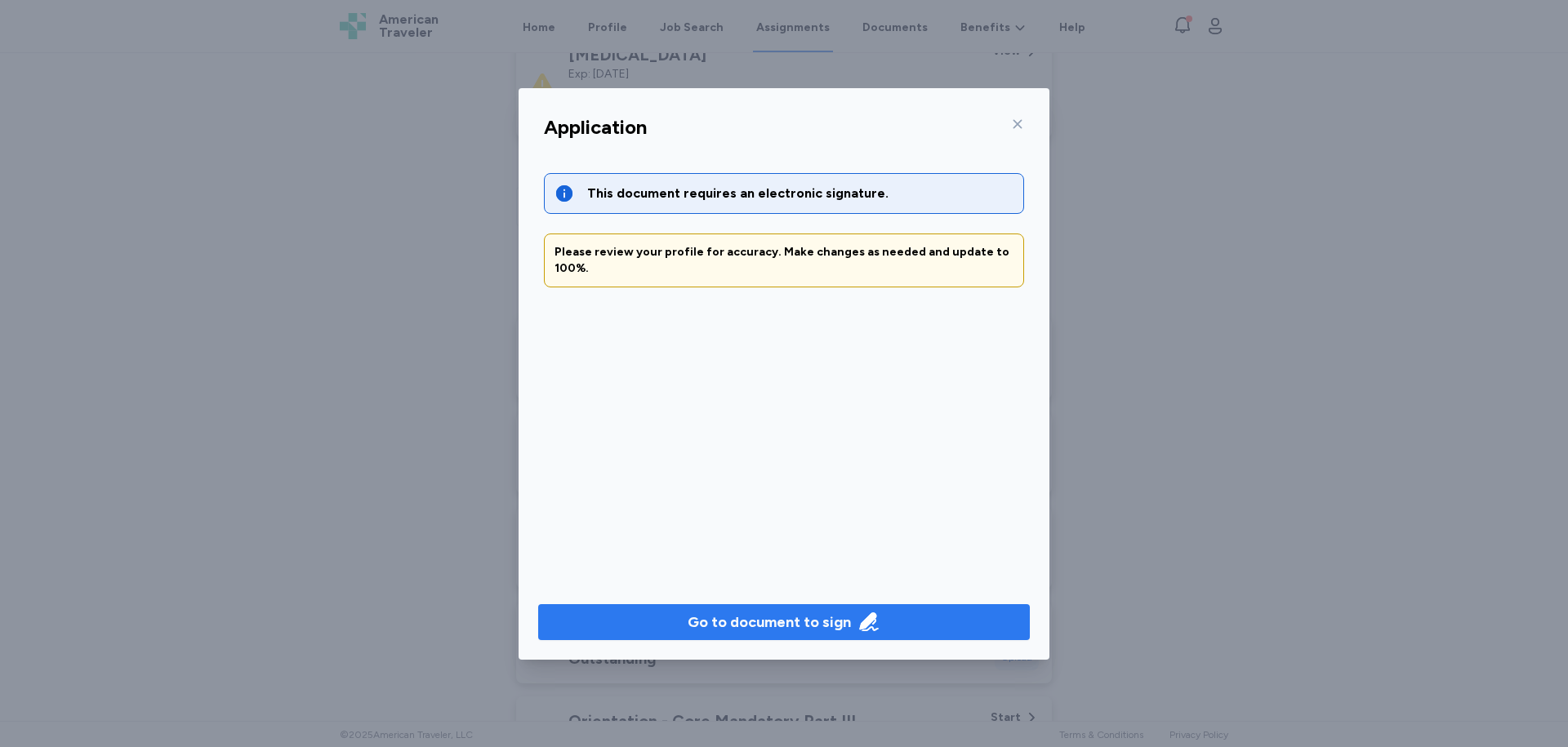
click at [850, 633] on div "Go to document to sign" at bounding box center [784, 622] width 193 height 23
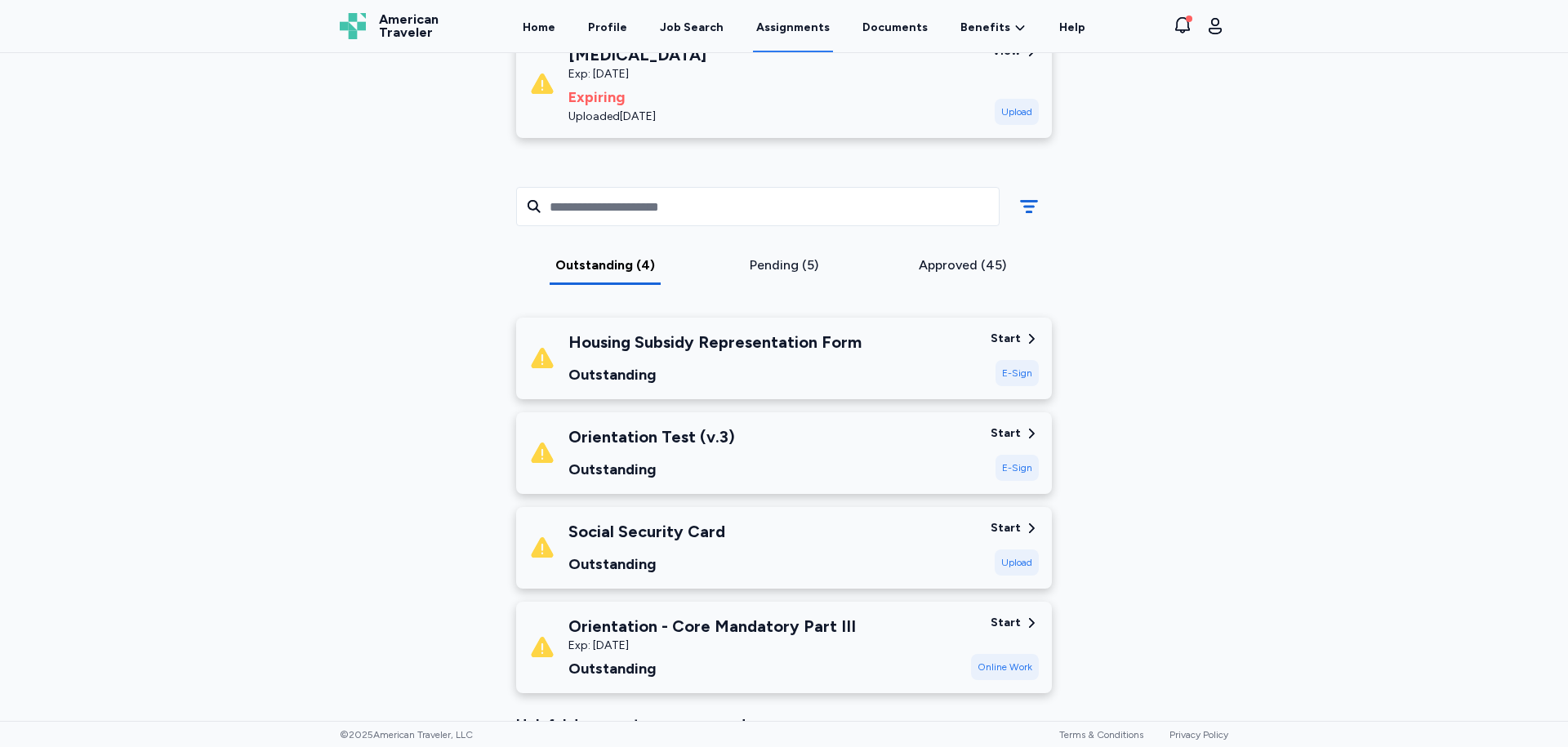
click at [1007, 459] on div "E-Sign" at bounding box center [1017, 468] width 43 height 26
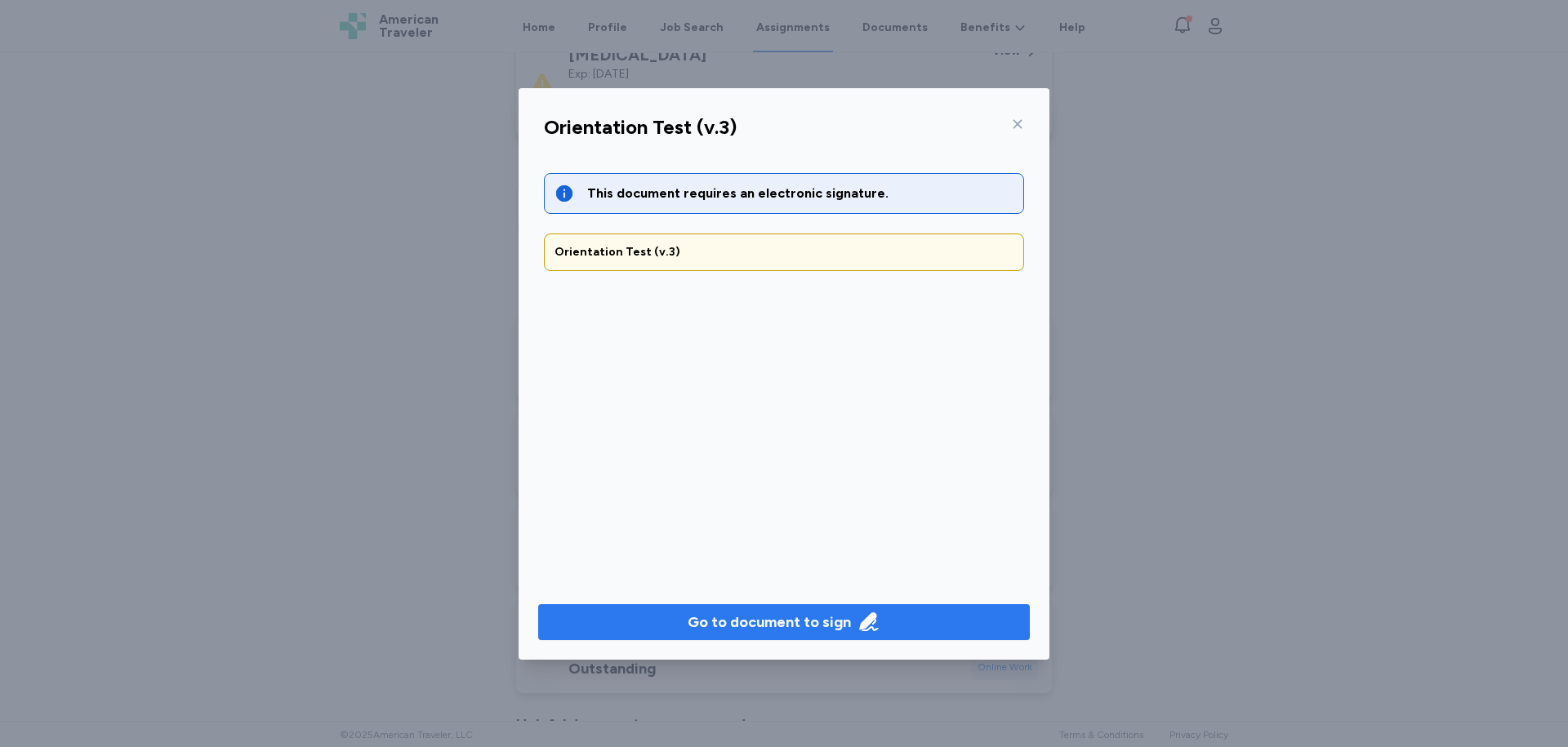
click at [830, 623] on div "Go to document to sign" at bounding box center [770, 622] width 164 height 23
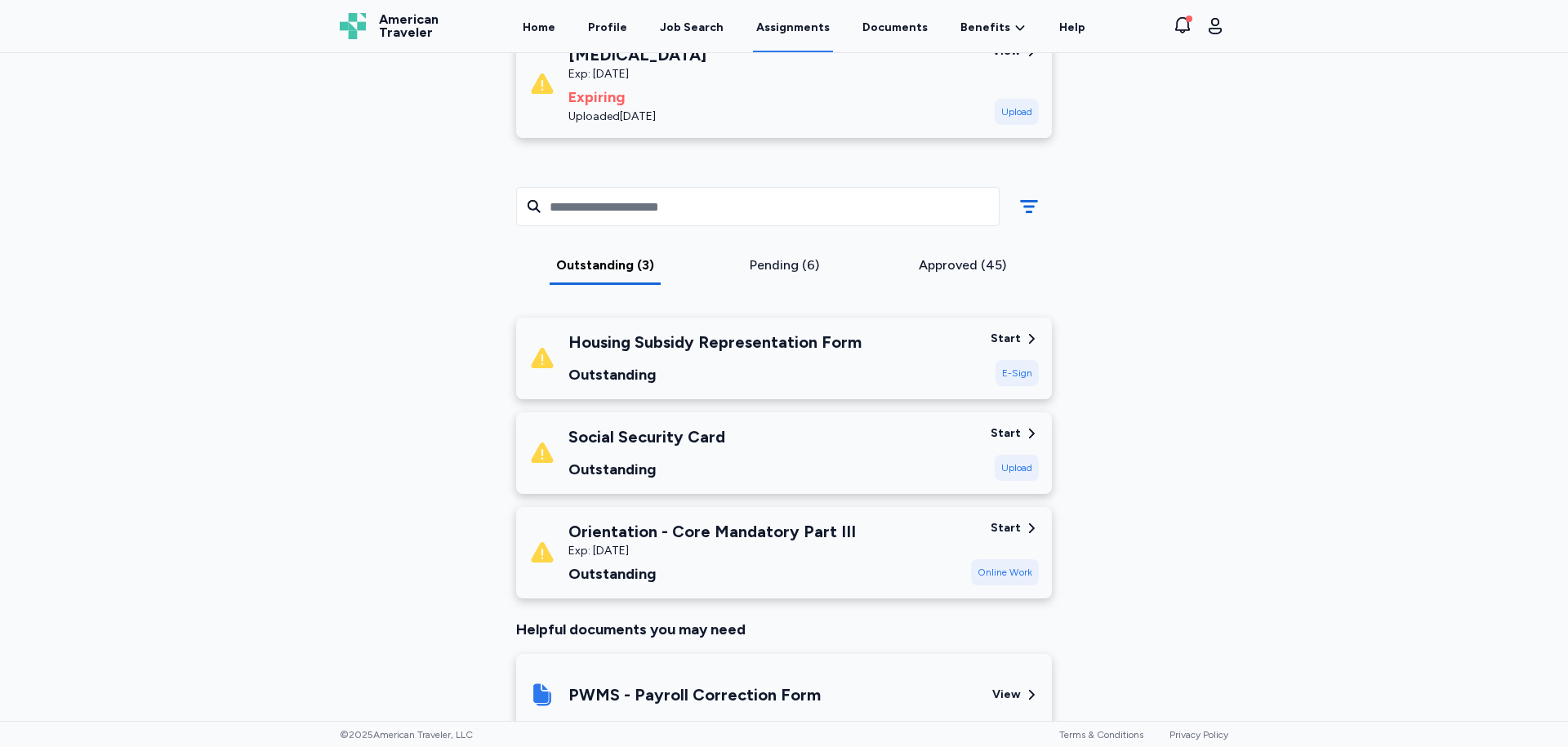
click at [1011, 441] on div "Start Upload" at bounding box center [1014, 452] width 49 height 55
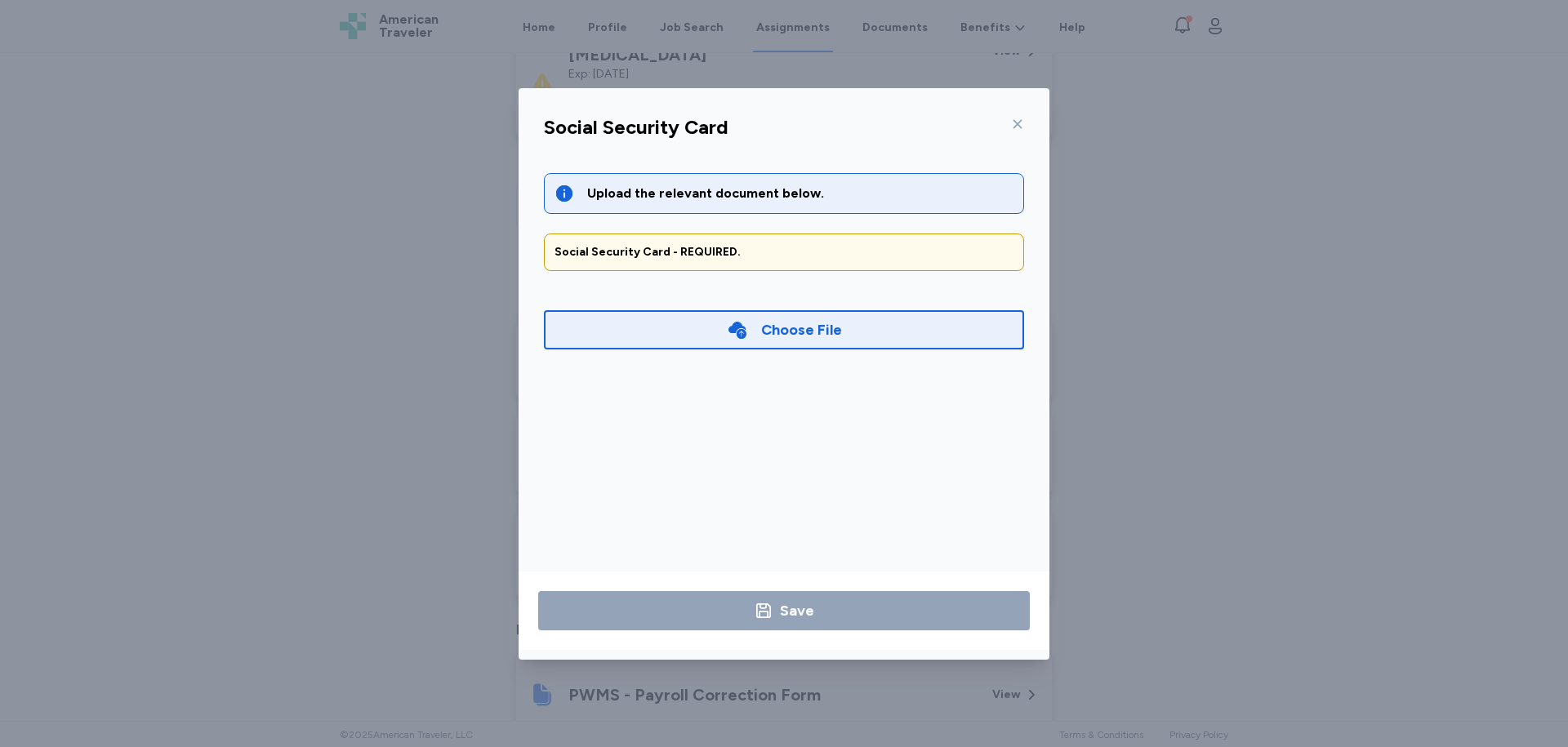
click at [649, 257] on div "Social Security Card - REQUIRED." at bounding box center [784, 252] width 459 height 16
click at [738, 257] on div "Social Security Card - REQUIRED." at bounding box center [784, 252] width 459 height 16
click at [738, 256] on div "Social Security Card - REQUIRED." at bounding box center [784, 252] width 459 height 16
click at [1009, 118] on div at bounding box center [1014, 124] width 20 height 26
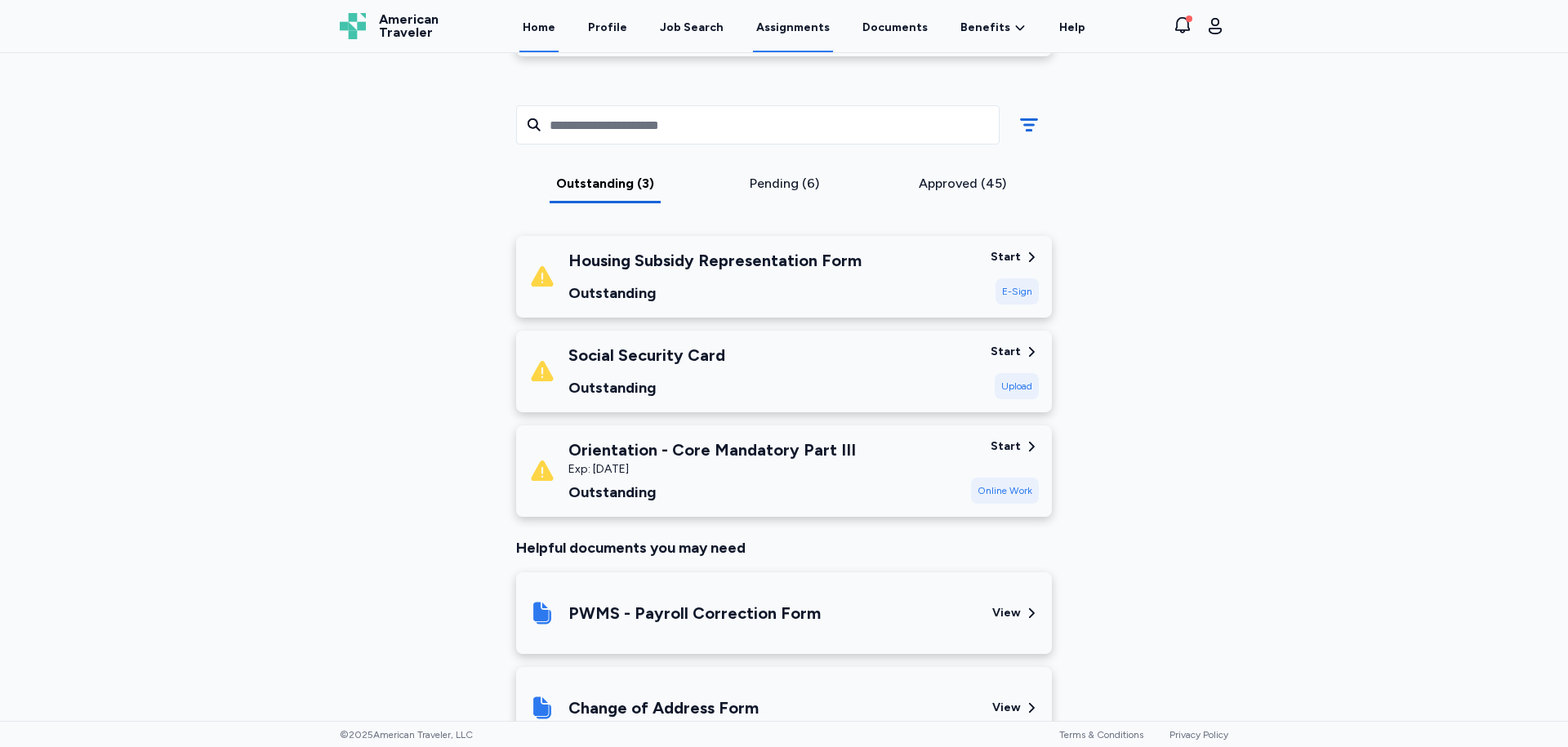
scroll to position [0, 0]
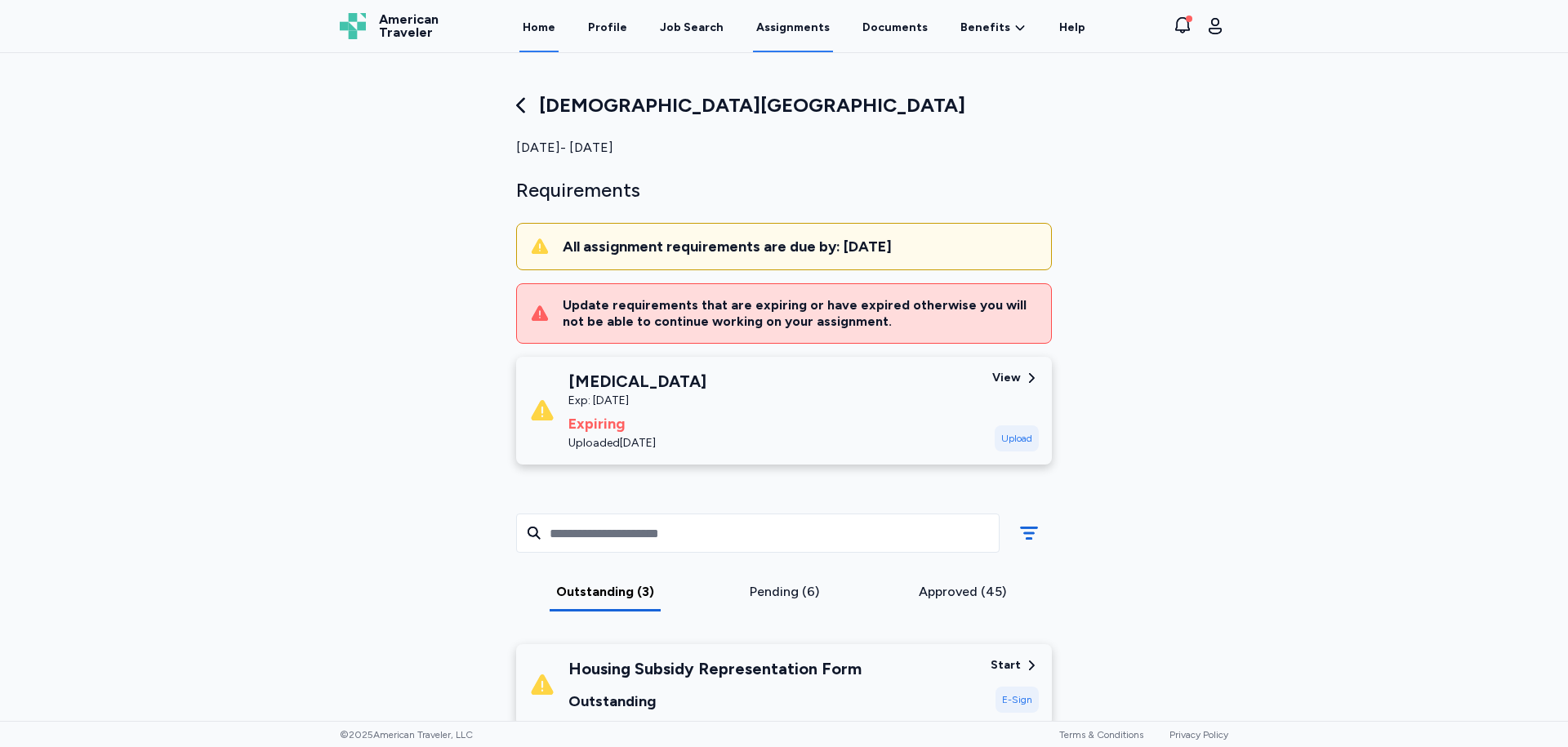
click at [558, 32] on link "Home" at bounding box center [539, 26] width 39 height 50
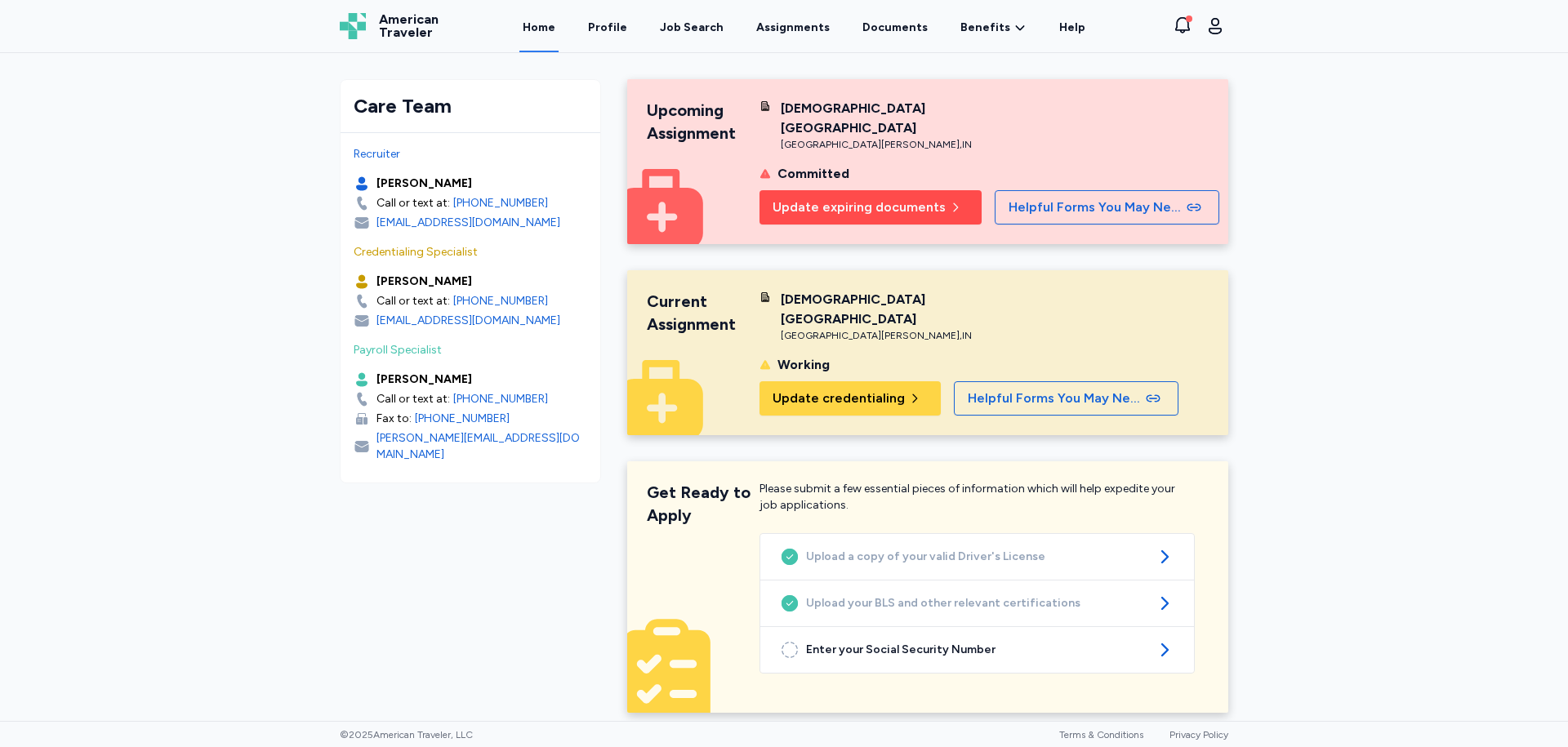
click at [916, 198] on span "Update expiring documents" at bounding box center [859, 207] width 173 height 20
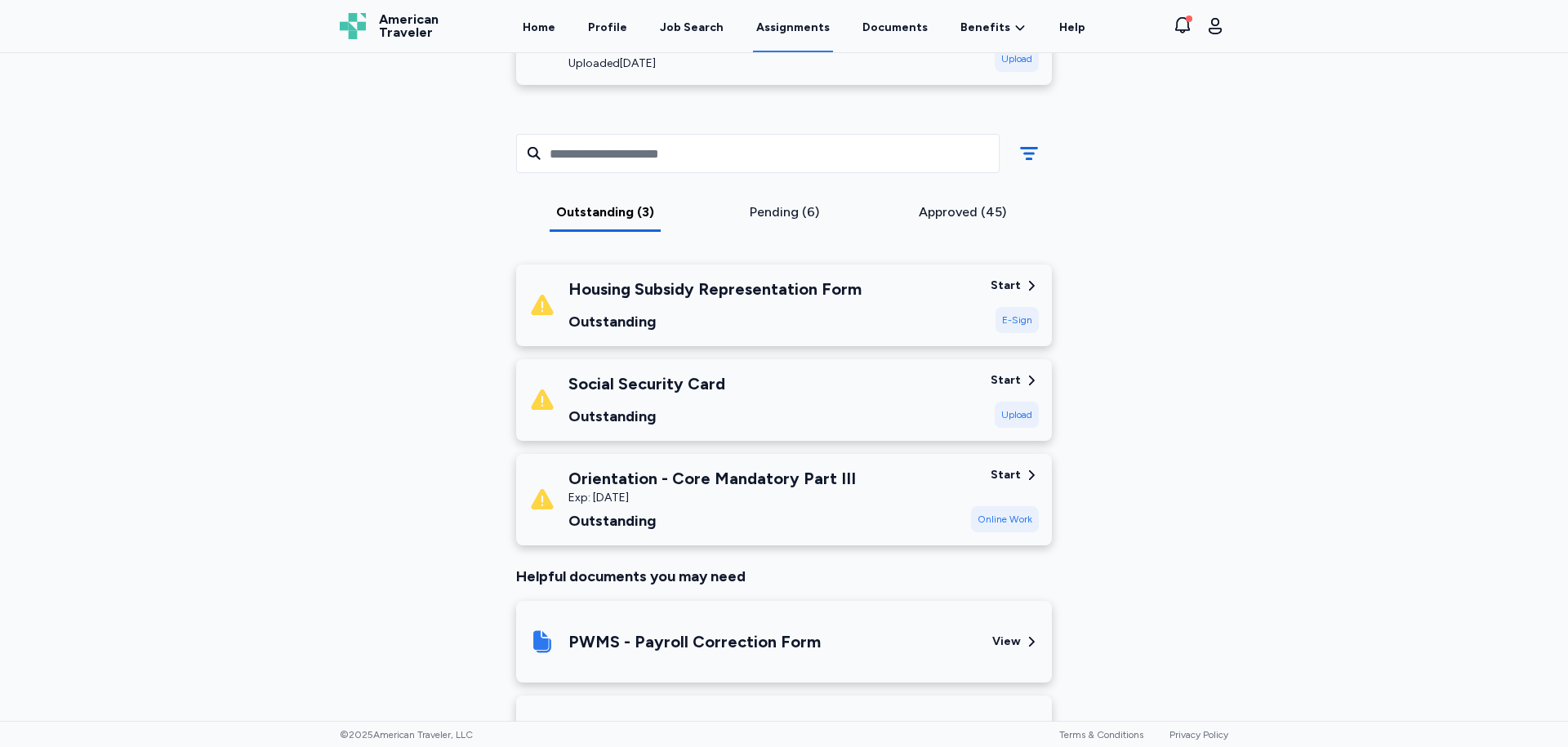
scroll to position [408, 0]
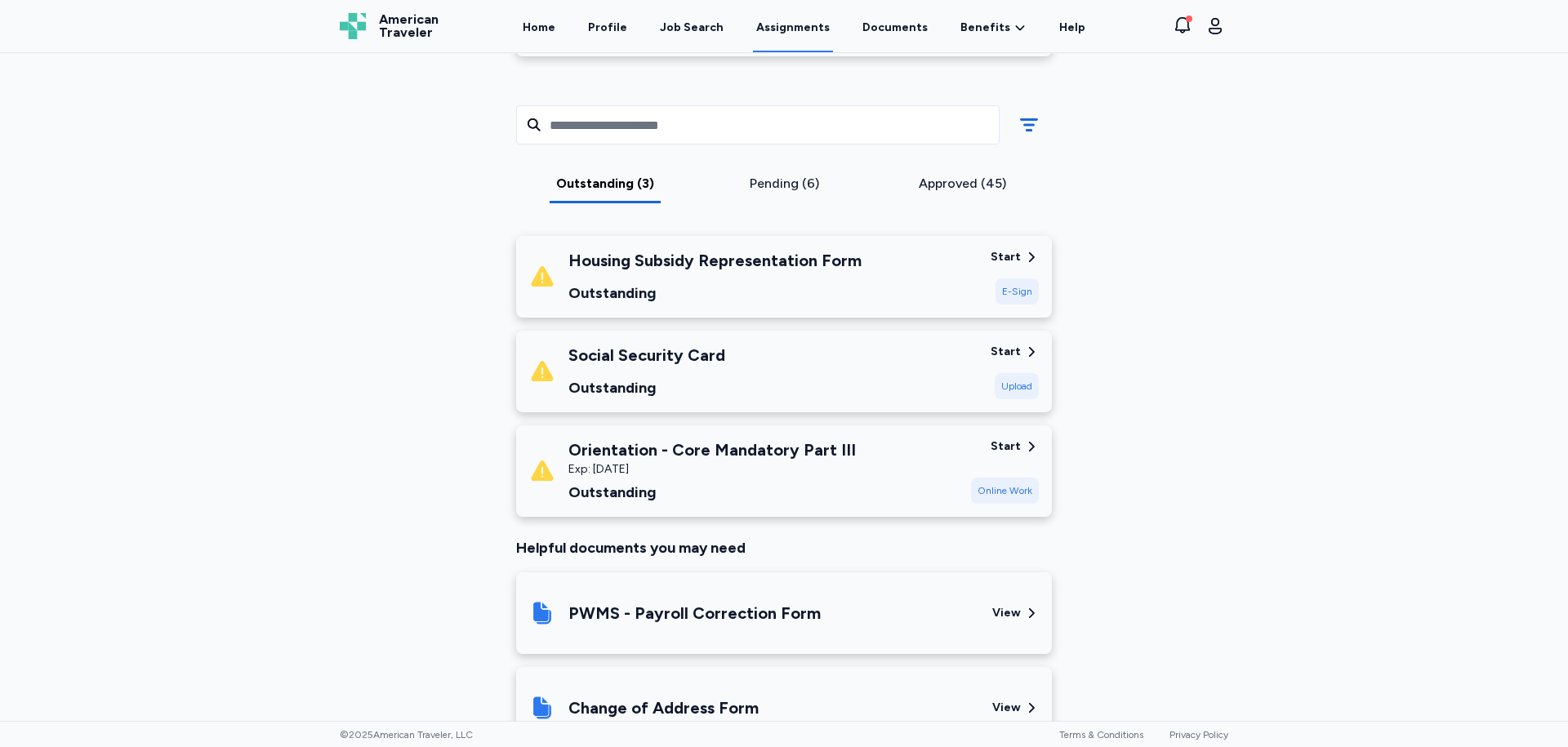
click at [997, 289] on div "E-Sign" at bounding box center [1017, 291] width 43 height 26
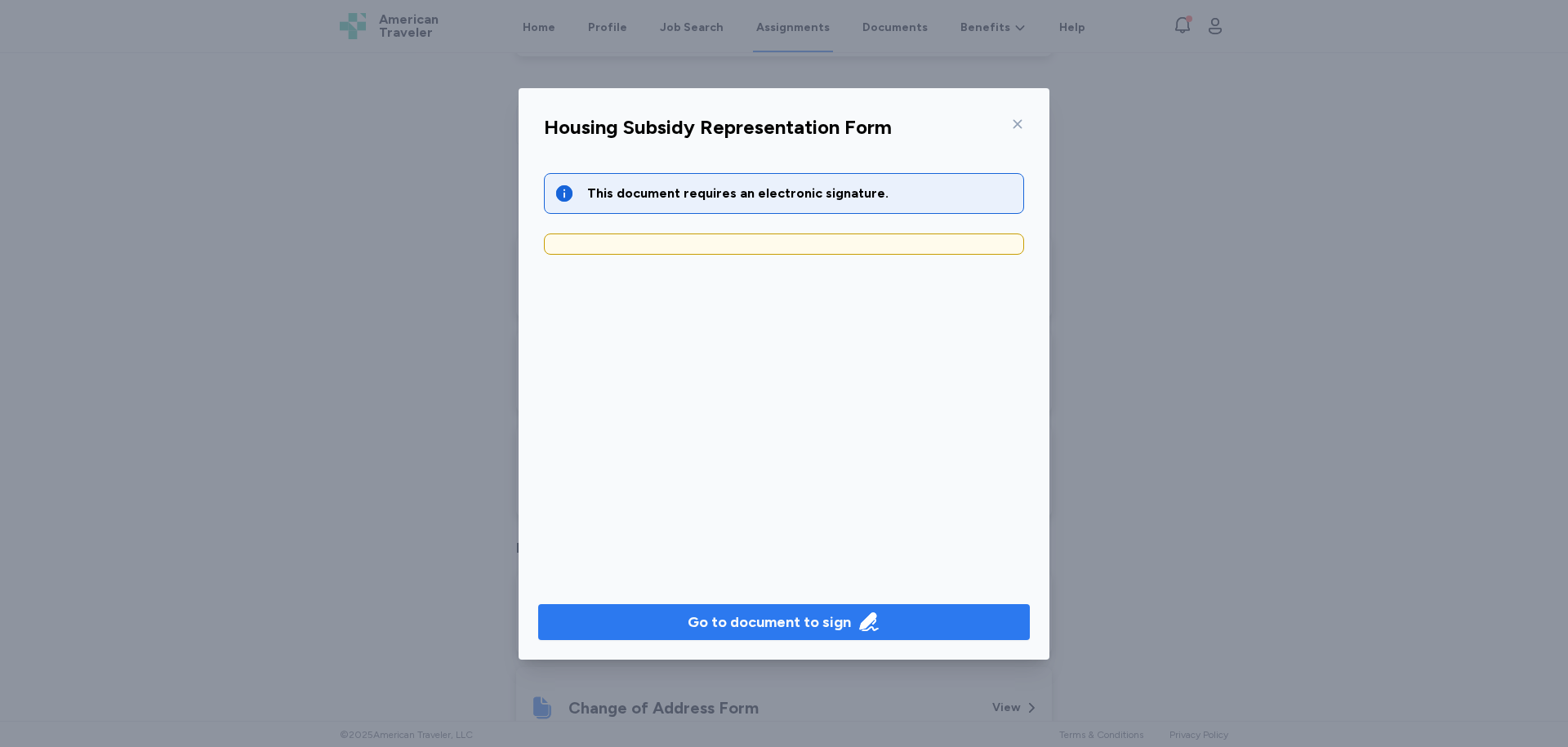
click at [845, 616] on div "Go to document to sign" at bounding box center [770, 622] width 164 height 23
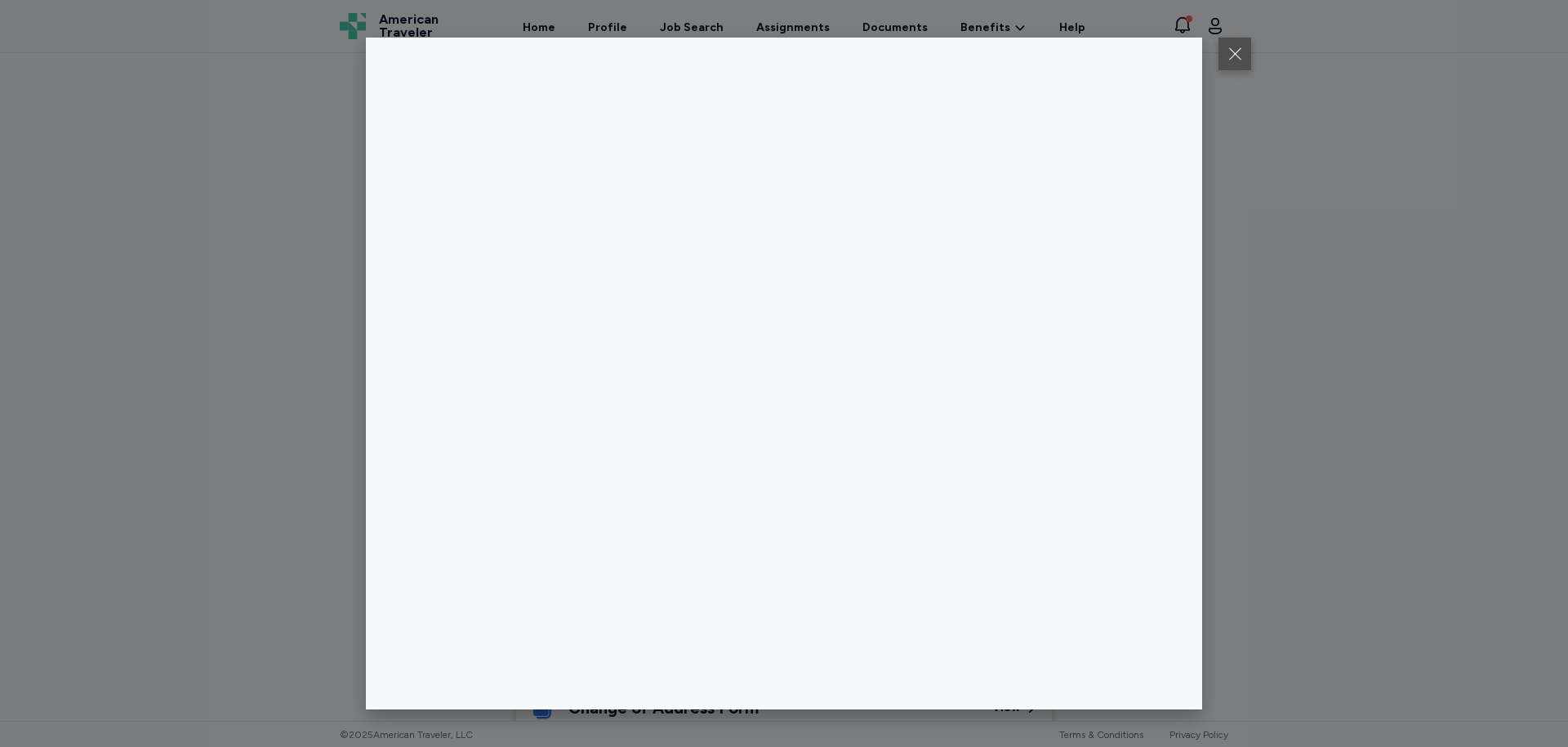
click at [1243, 67] on button at bounding box center [1235, 54] width 32 height 32
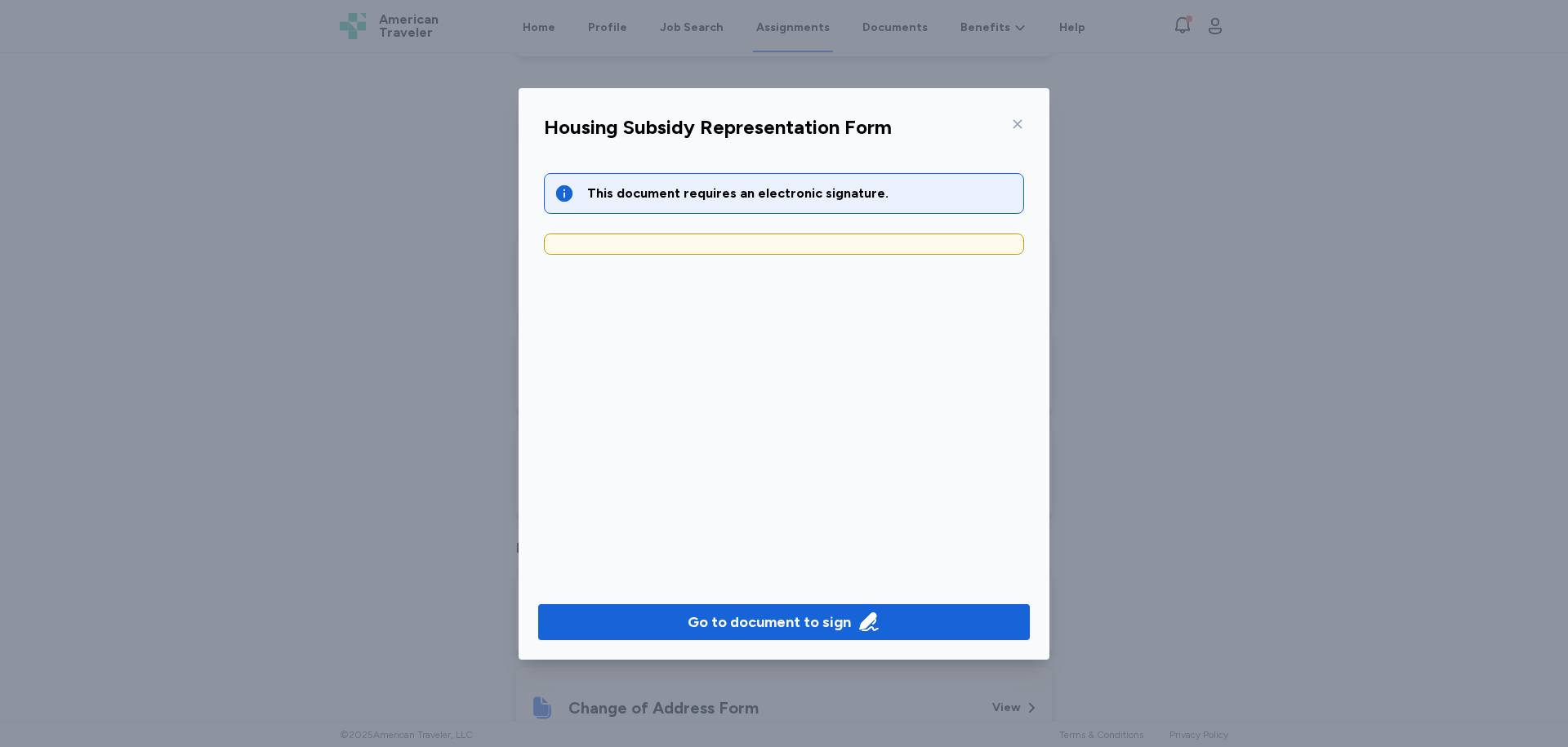
click at [1027, 118] on div "Housing Subsidy Representation Form" at bounding box center [784, 132] width 506 height 43
click at [1017, 129] on icon at bounding box center [1017, 124] width 13 height 13
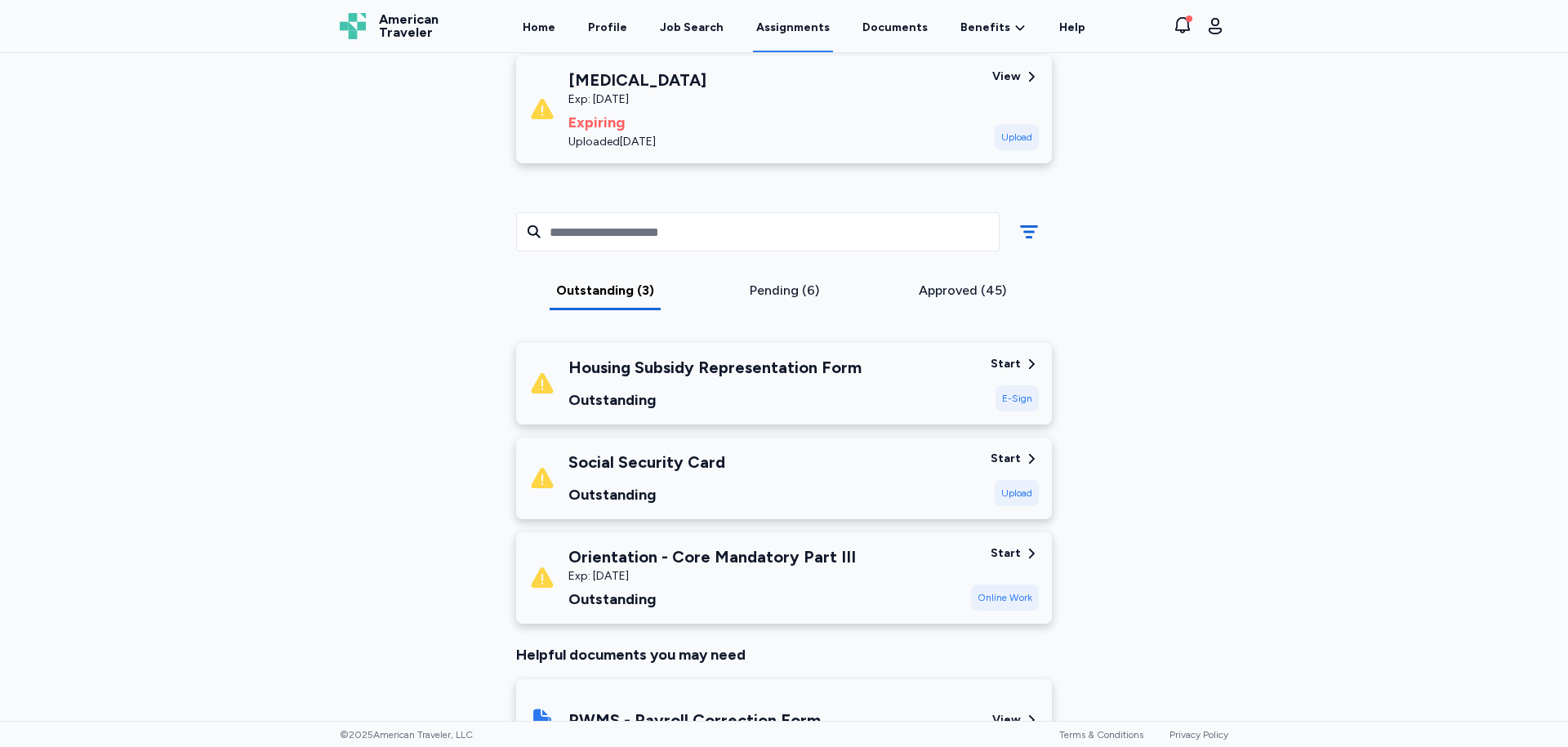
scroll to position [326, 0]
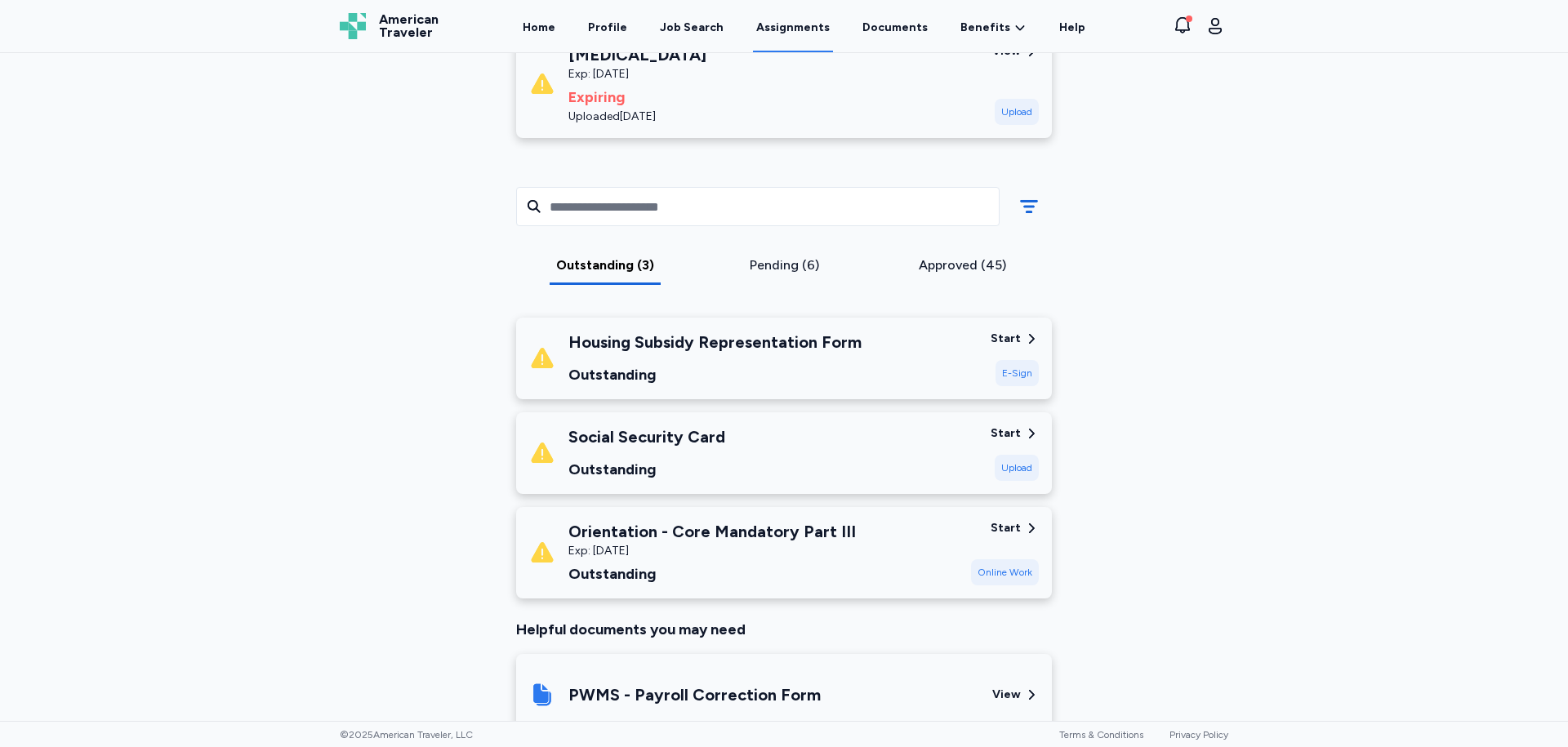
click at [785, 267] on div "Pending (6)" at bounding box center [784, 265] width 166 height 20
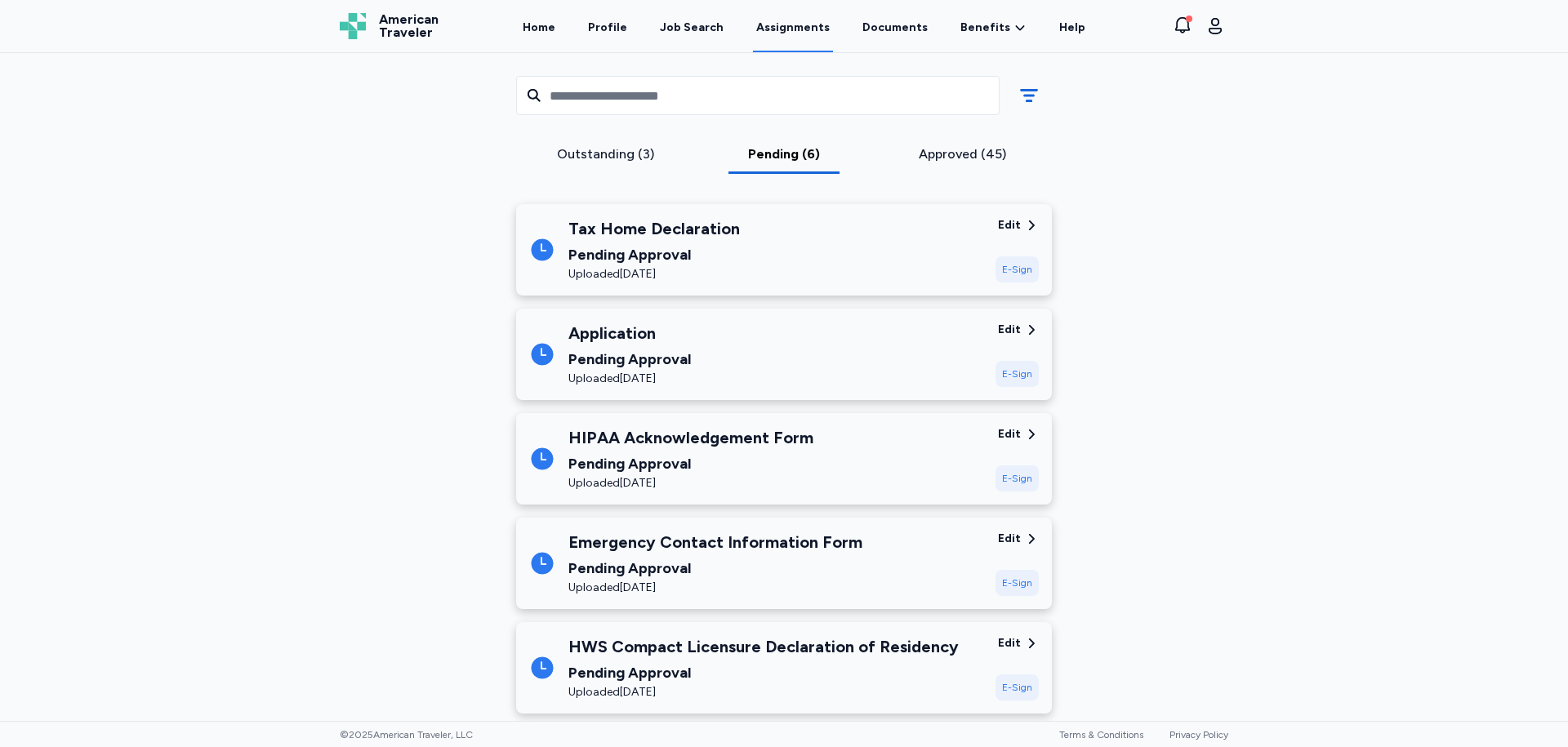
scroll to position [413, 0]
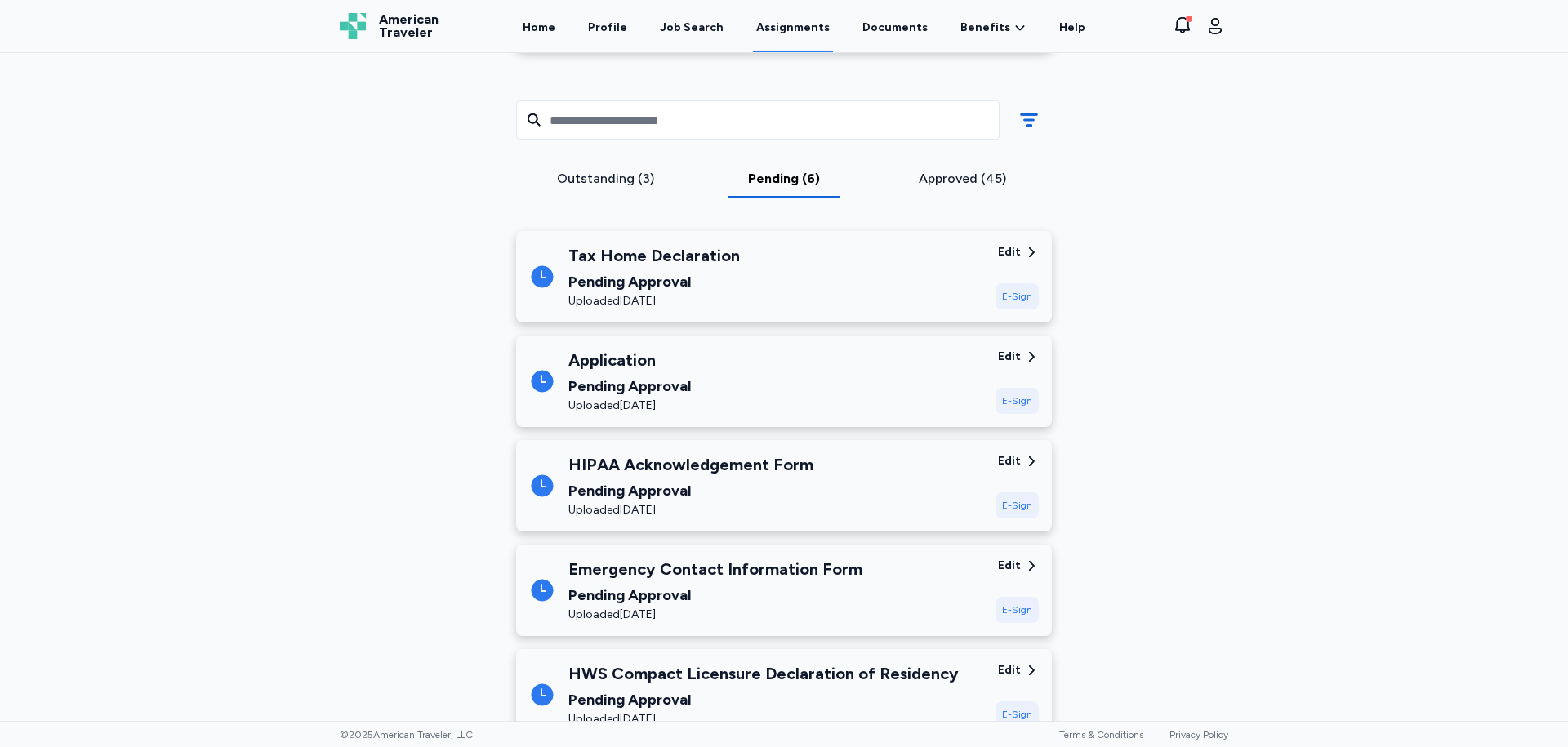
click at [620, 186] on div "Outstanding (3)" at bounding box center [605, 178] width 166 height 20
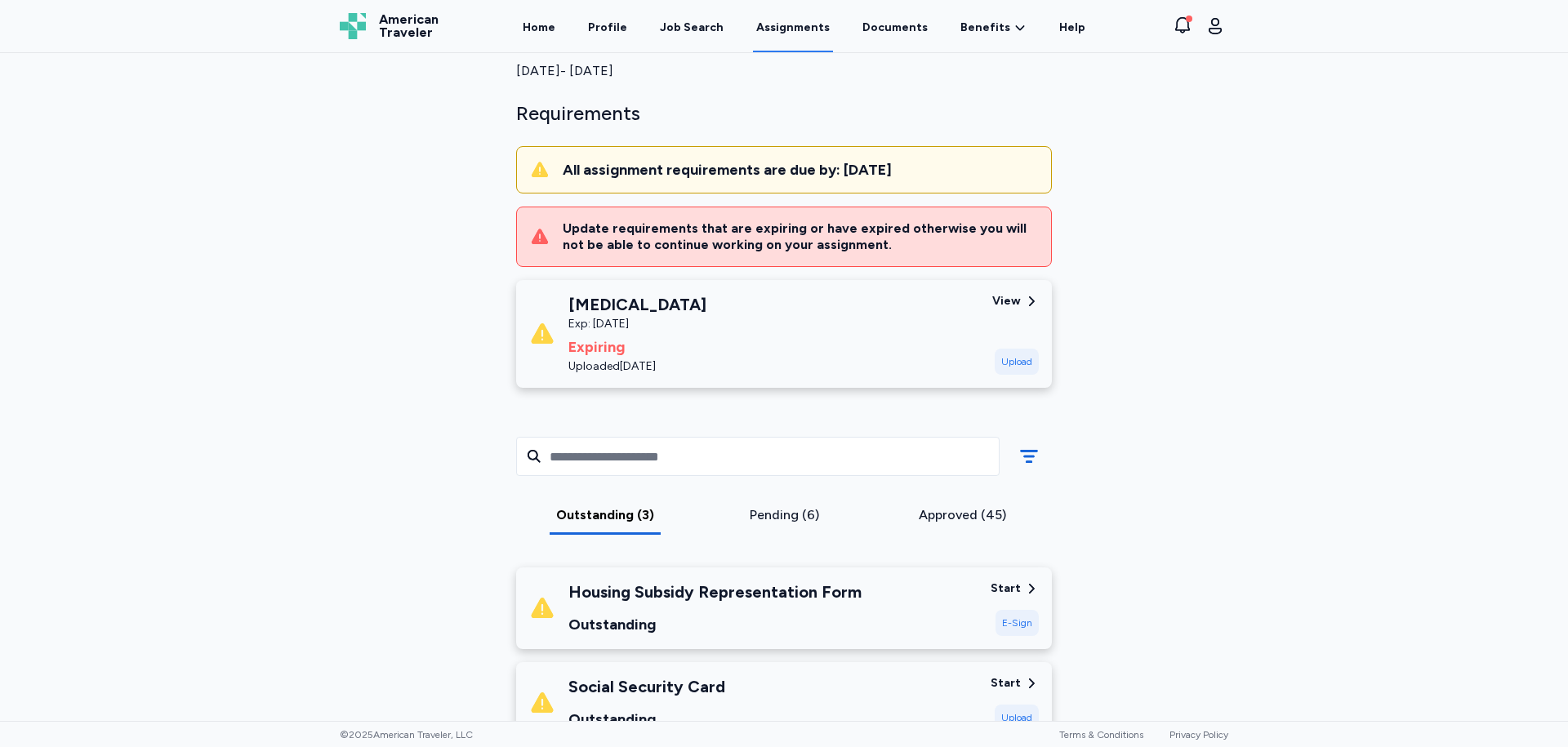
scroll to position [0, 0]
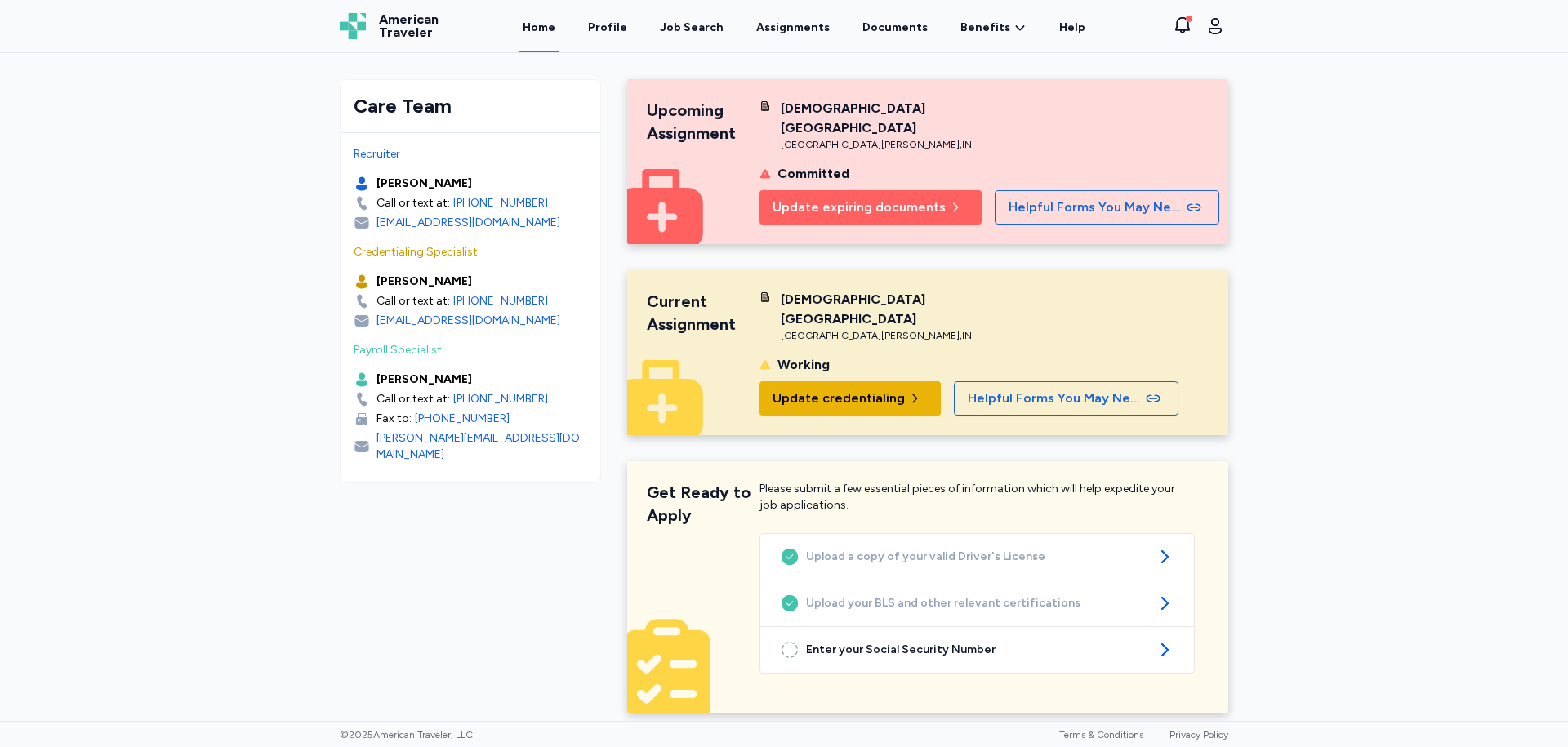
click at [908, 392] on icon "button" at bounding box center [914, 398] width 13 height 13
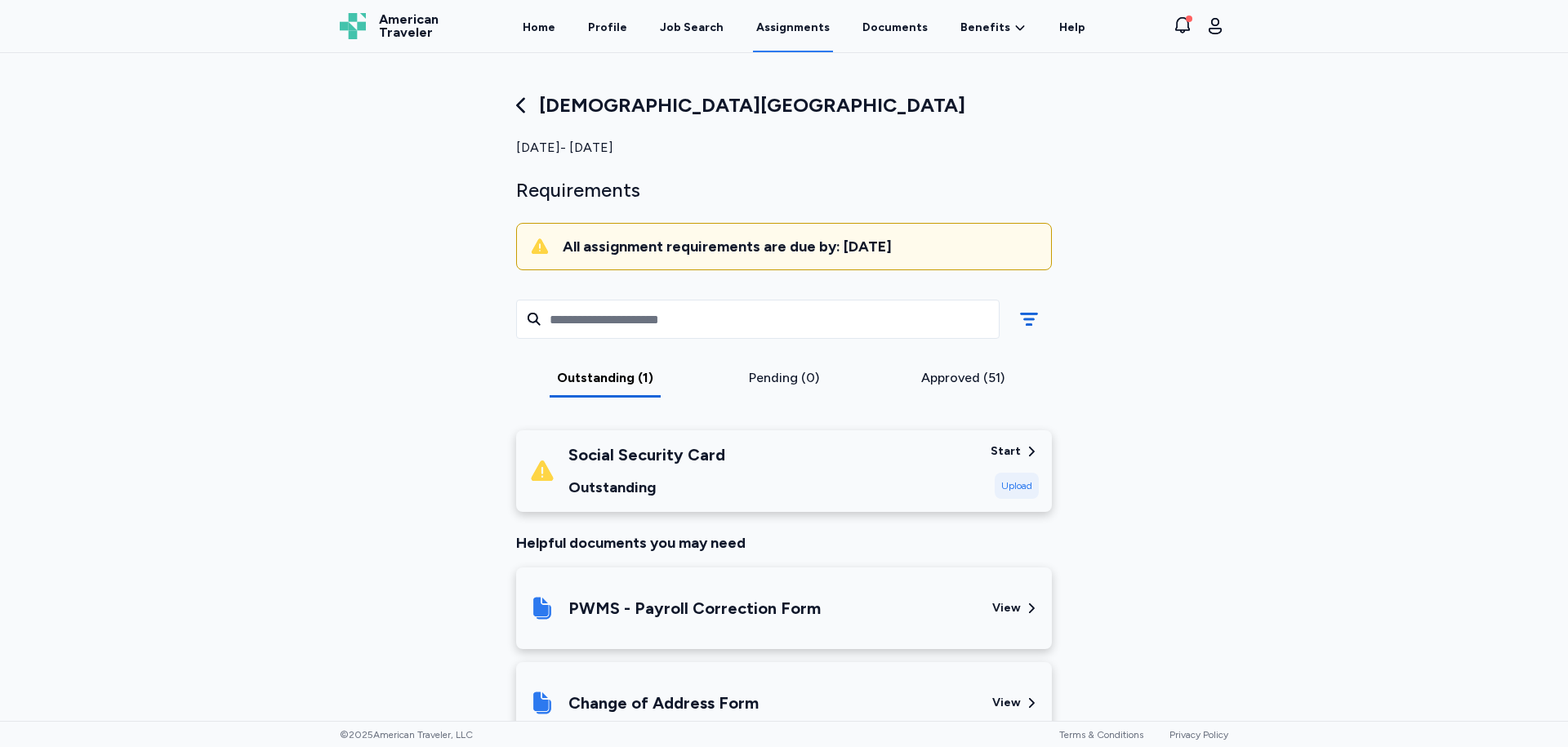
click at [519, 107] on icon at bounding box center [521, 105] width 23 height 23
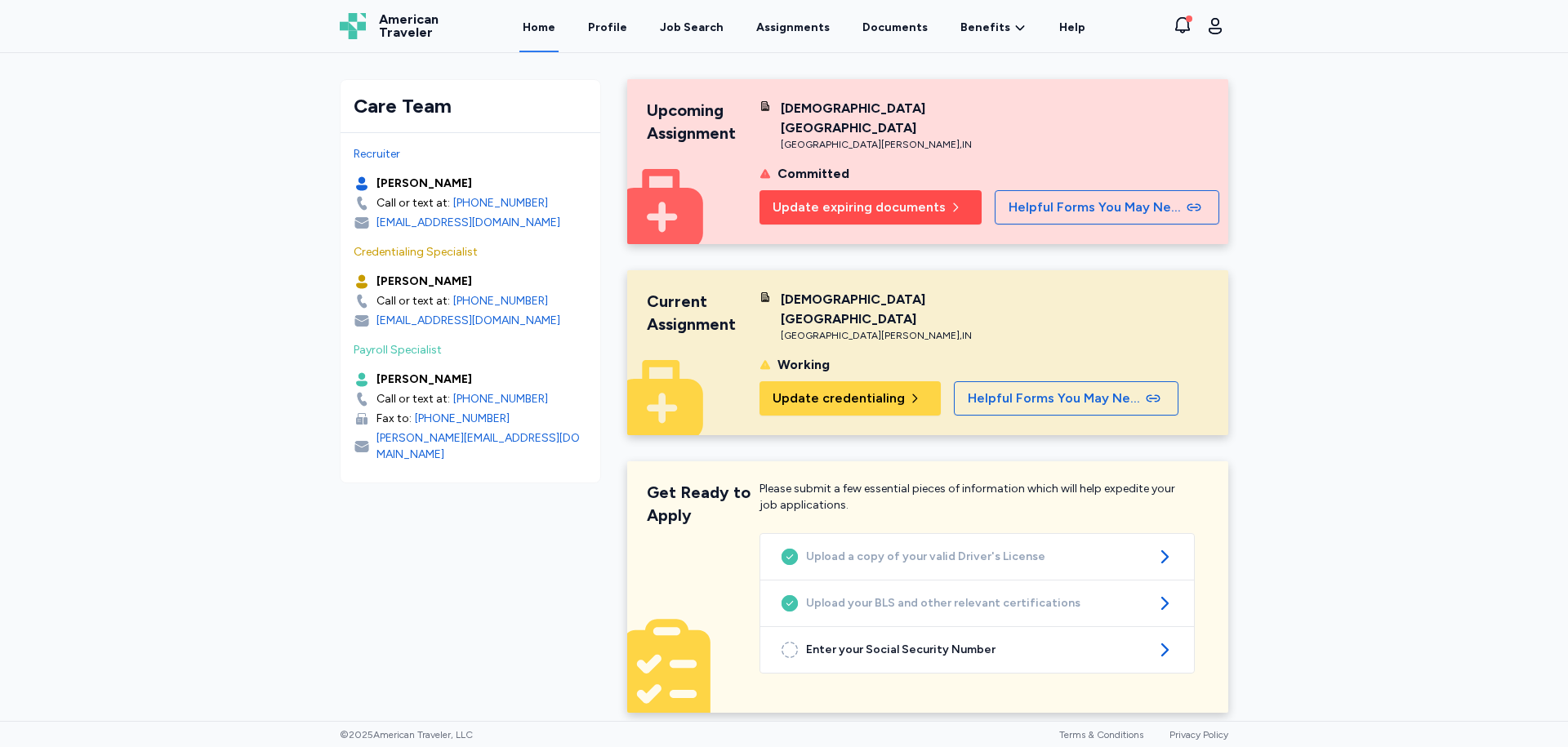
click at [907, 198] on span "Update expiring documents" at bounding box center [859, 207] width 173 height 20
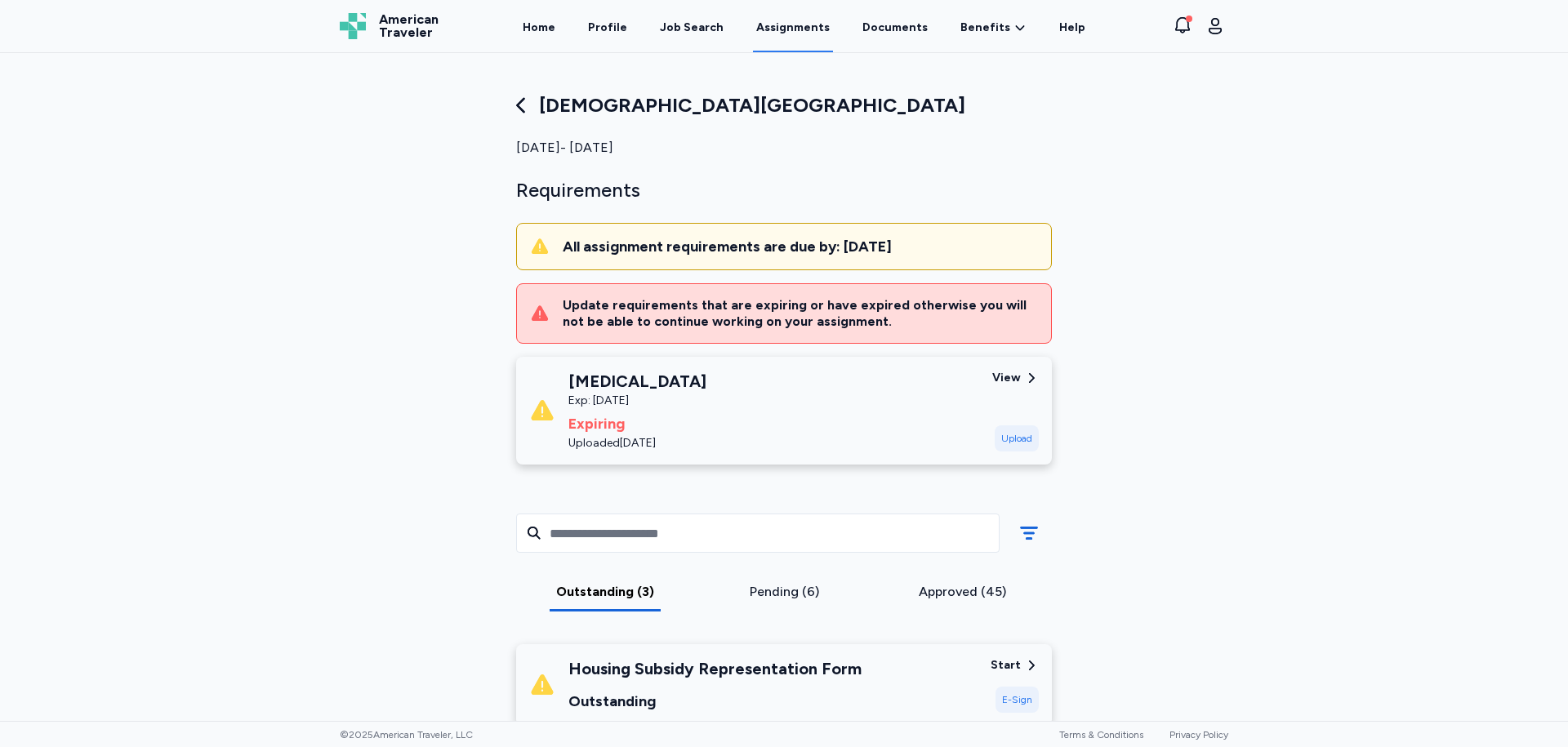
click at [516, 111] on icon at bounding box center [521, 106] width 9 height 15
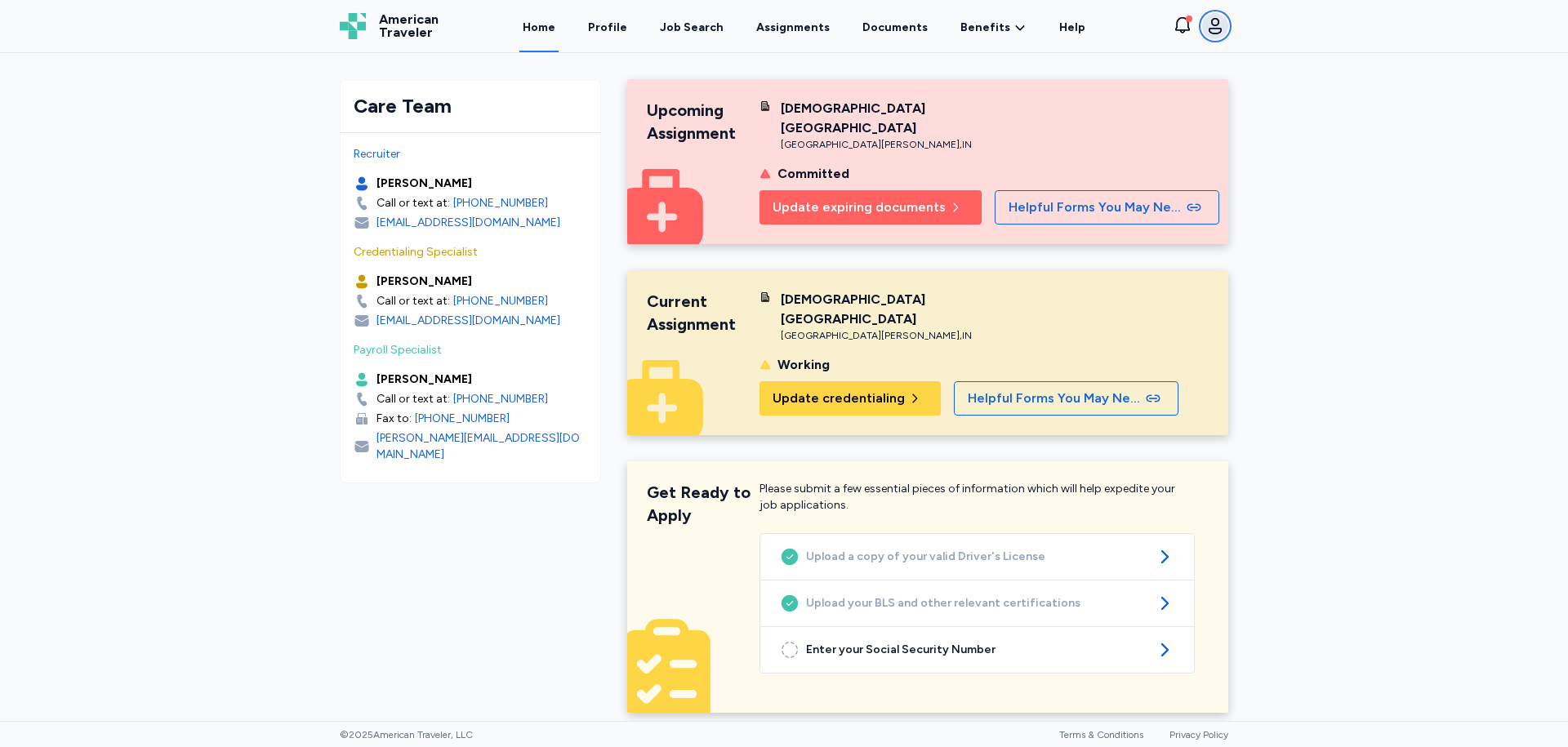
click at [1213, 20] on icon "button" at bounding box center [1214, 26] width 20 height 20
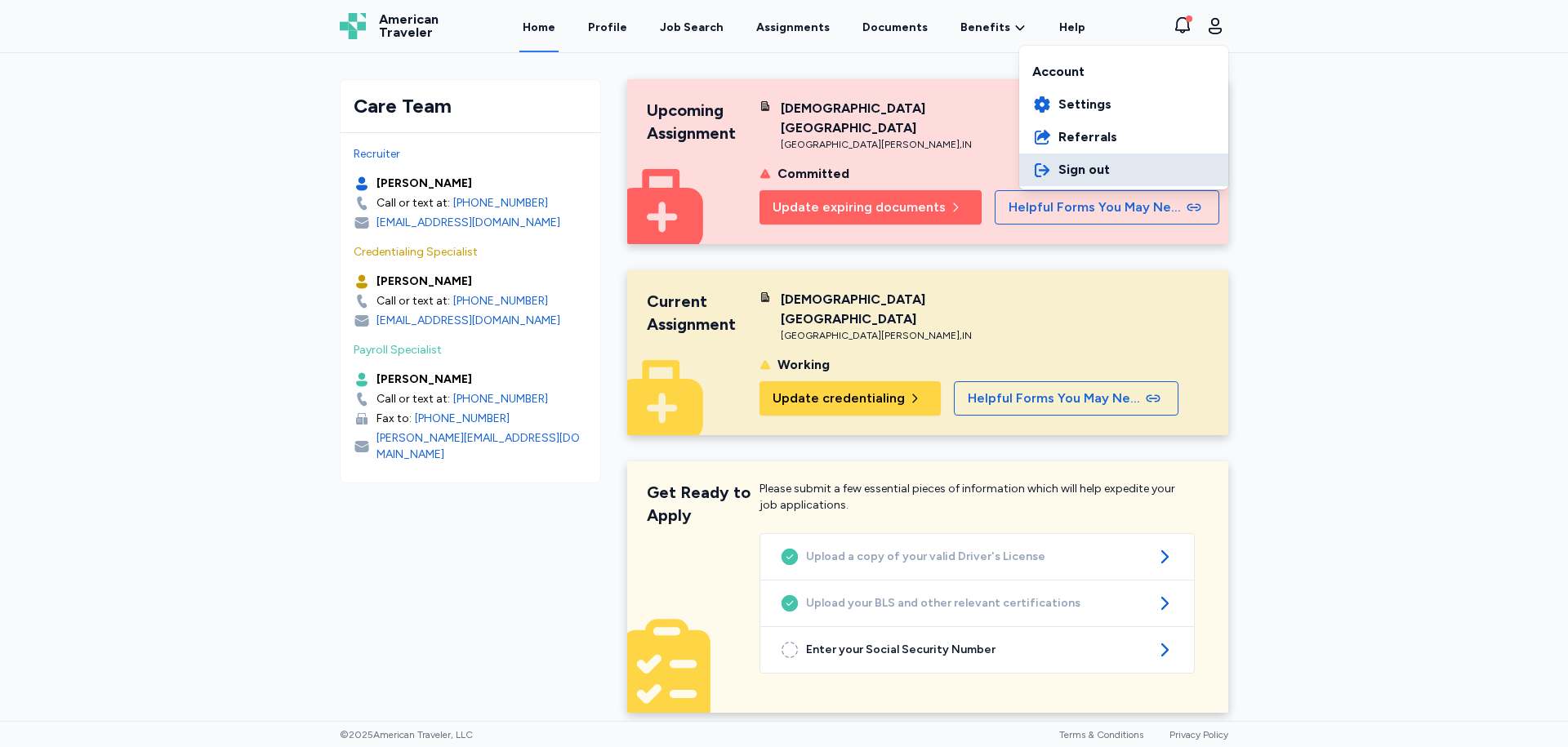
click at [1096, 175] on span "Sign out" at bounding box center [1084, 170] width 51 height 20
